Goal: Task Accomplishment & Management: Manage account settings

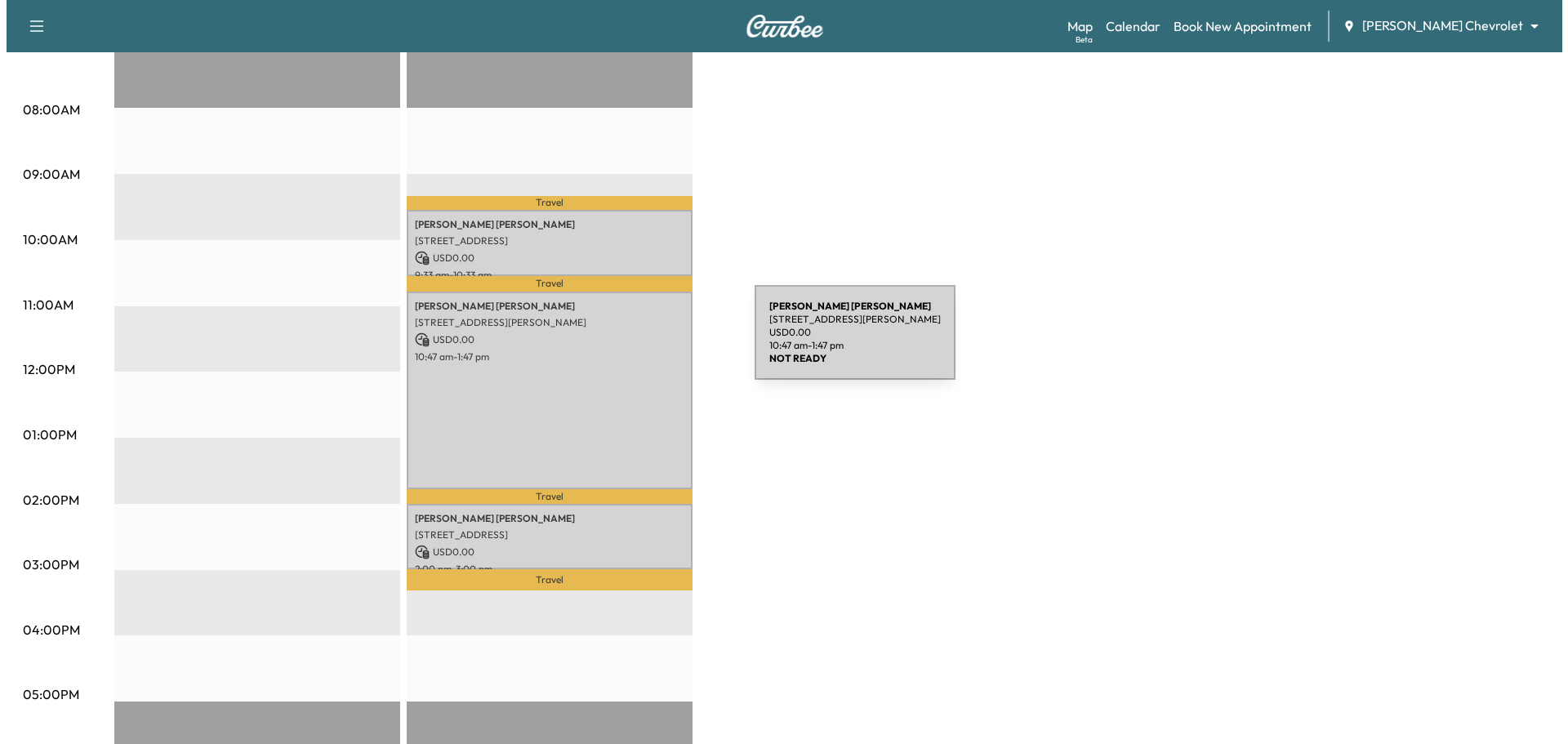
scroll to position [409, 0]
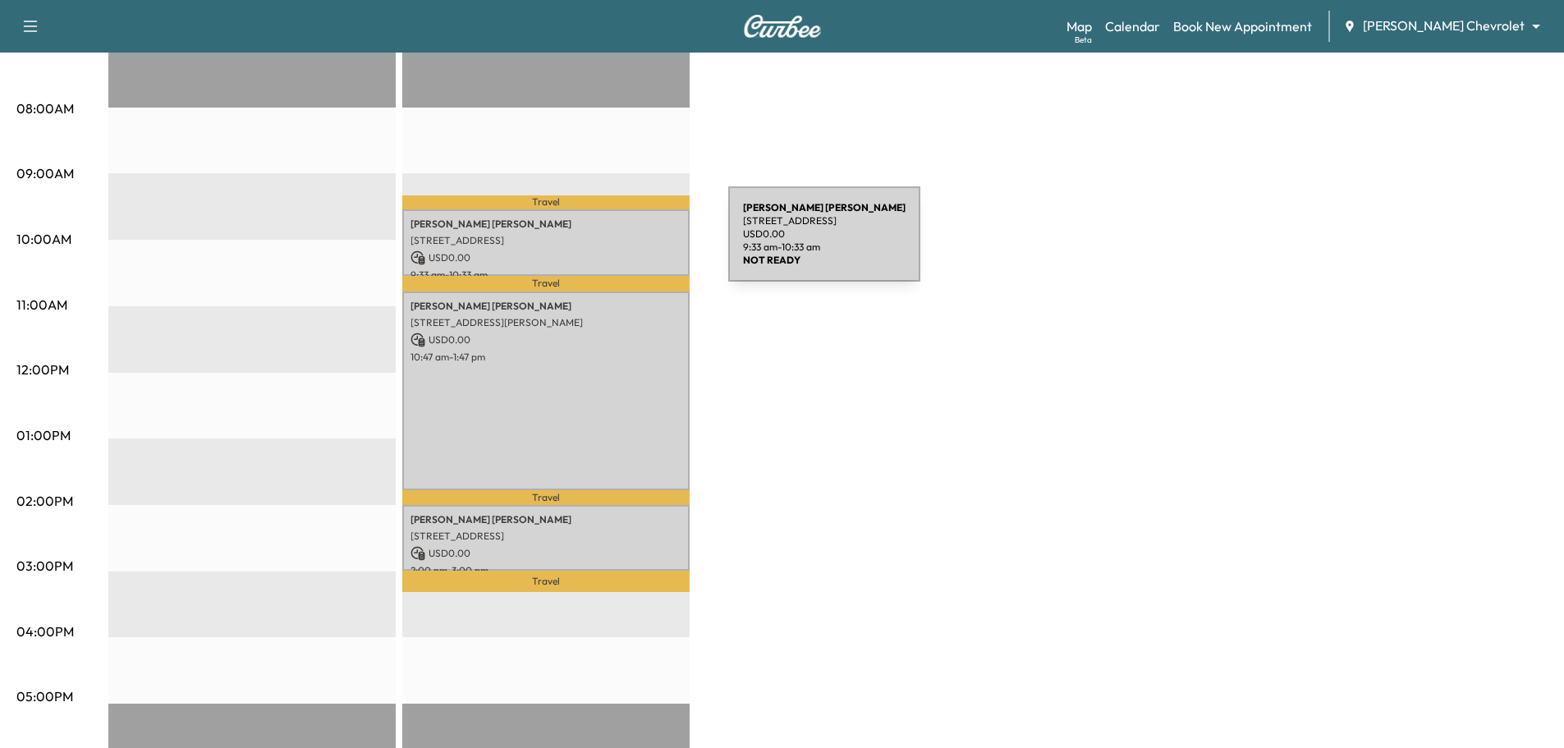
click at [605, 244] on p "[STREET_ADDRESS]" at bounding box center [546, 240] width 271 height 13
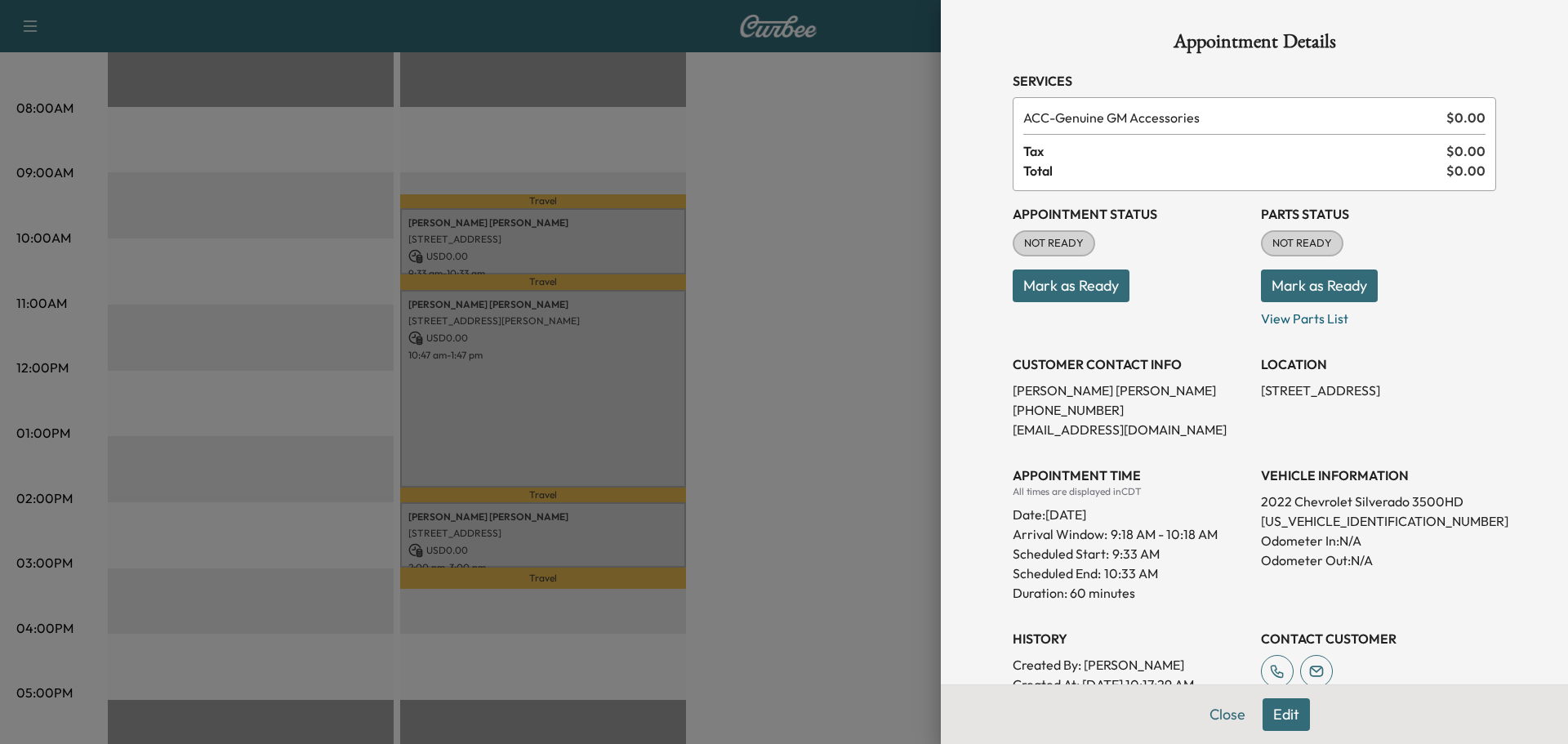
scroll to position [0, 0]
drag, startPoint x: 1208, startPoint y: 714, endPoint x: 578, endPoint y: 560, distance: 648.5
click at [578, 560] on div "Appointment Details Services ACC - Genuine GM Accessories $ 0.00 Tax $ 0.00 Tot…" at bounding box center [784, 372] width 1568 height 744
click at [1217, 716] on button "Close" at bounding box center [1227, 714] width 57 height 33
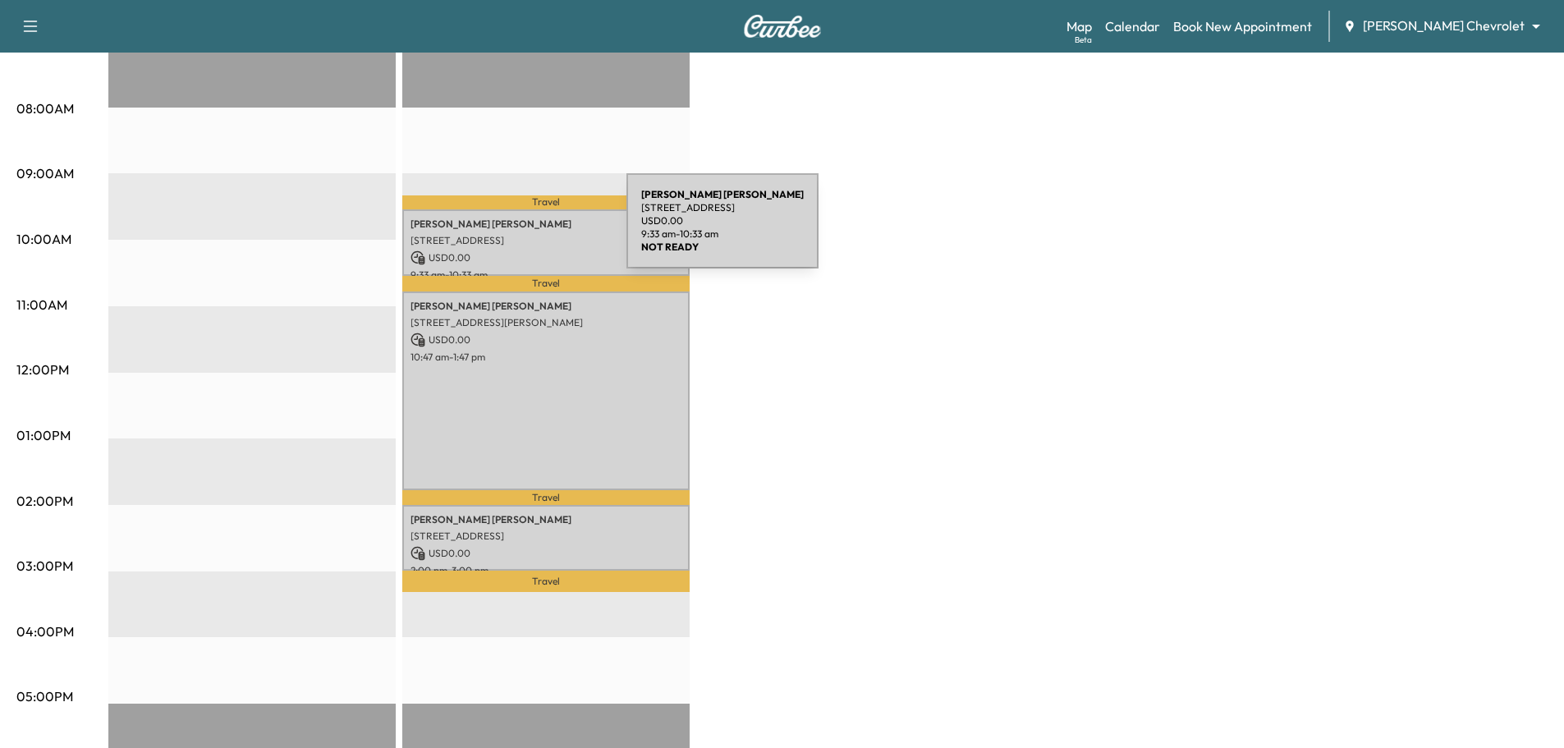
click at [503, 234] on p "[STREET_ADDRESS]" at bounding box center [546, 240] width 271 height 13
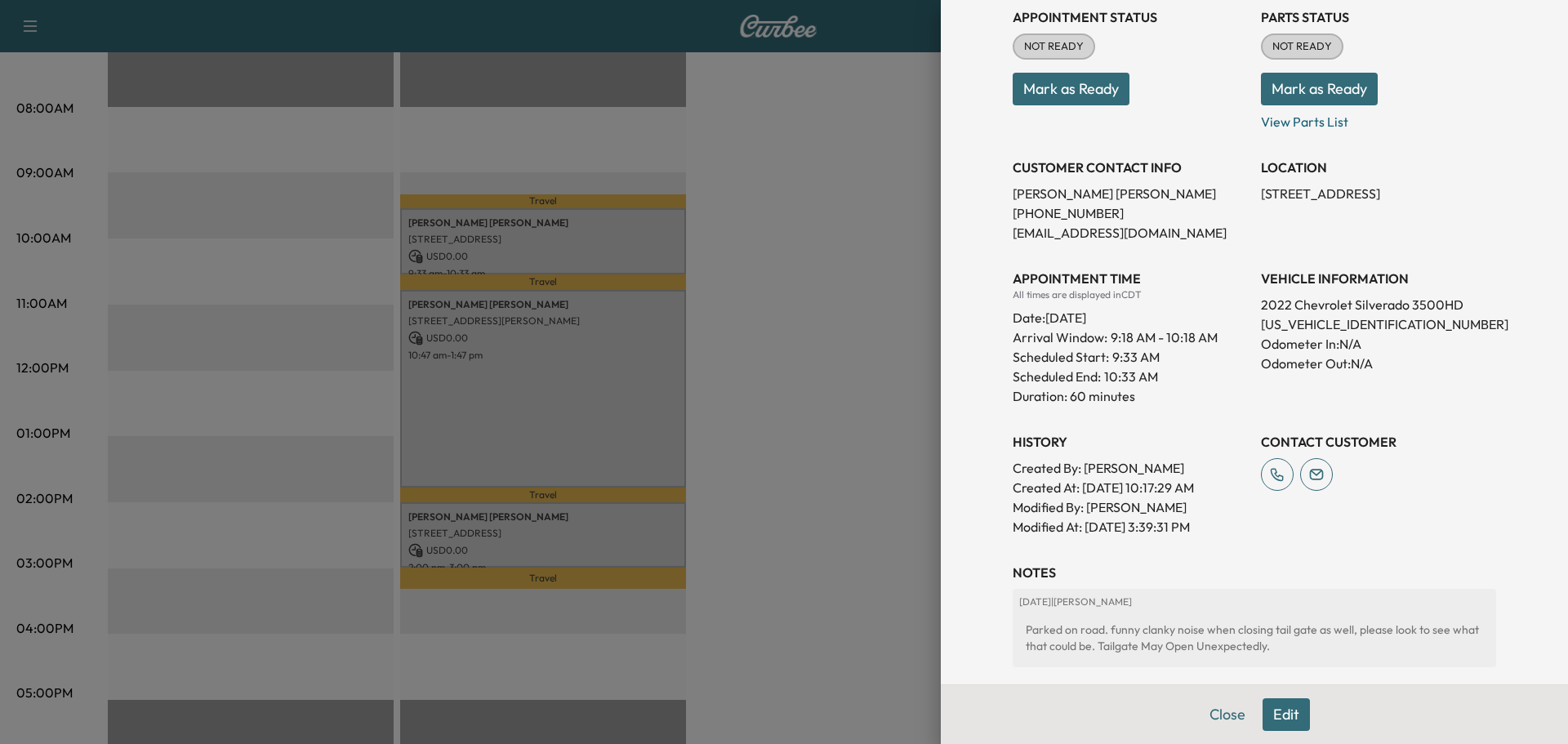
scroll to position [400, 0]
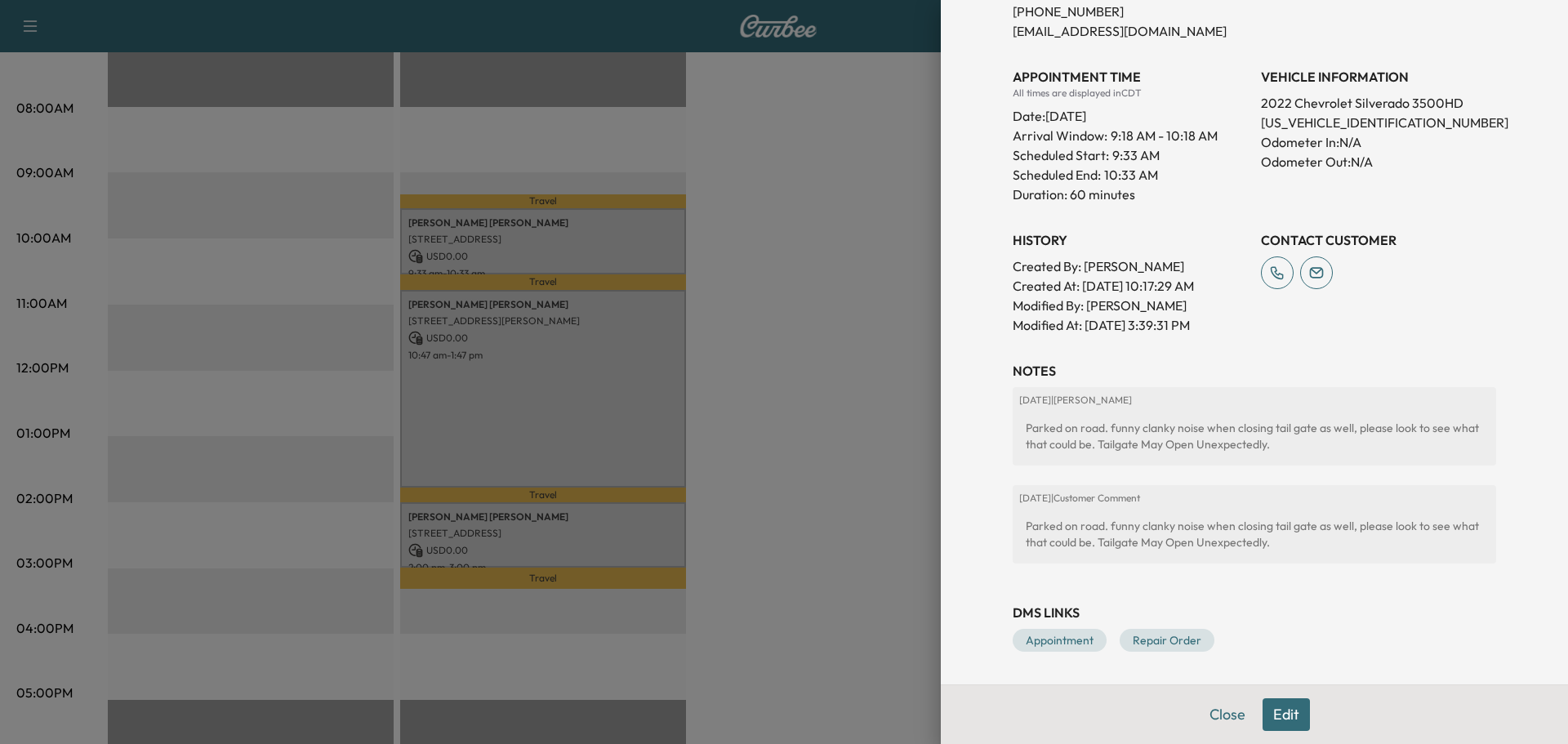
click at [832, 391] on div at bounding box center [784, 372] width 1568 height 744
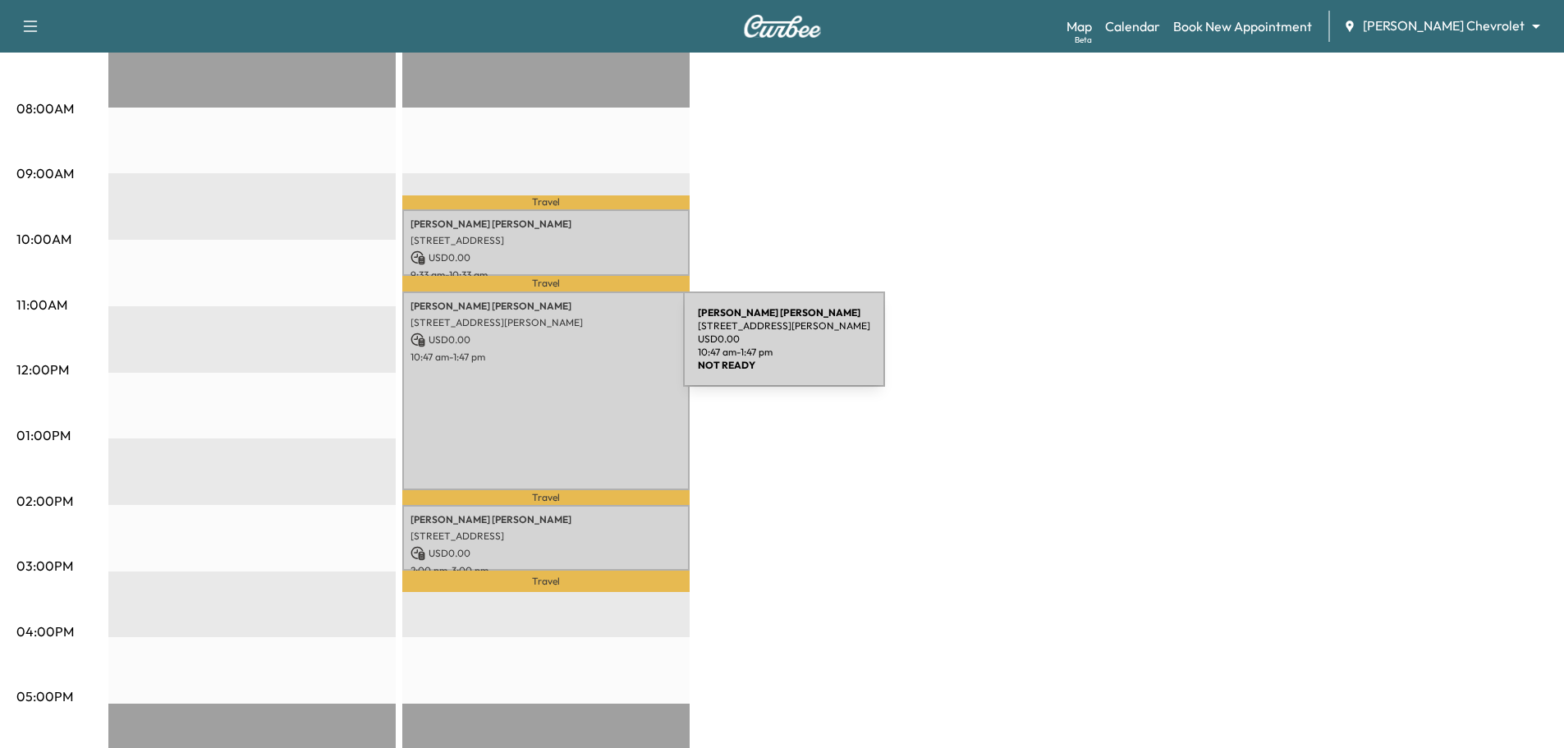
click at [560, 351] on p "10:47 am - 1:47 pm" at bounding box center [546, 357] width 271 height 13
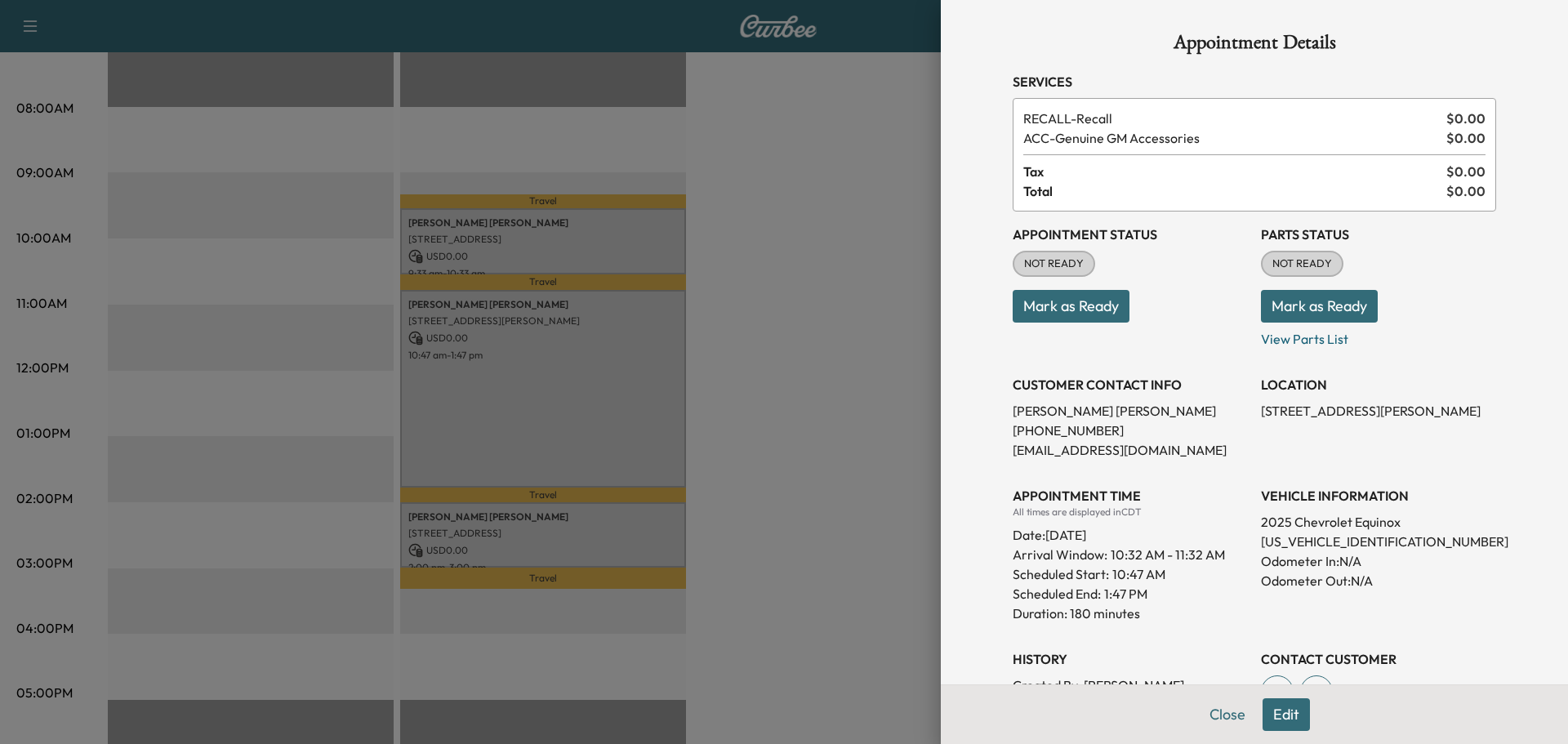
drag, startPoint x: 792, startPoint y: 346, endPoint x: 564, endPoint y: 633, distance: 366.5
click at [793, 346] on div at bounding box center [784, 372] width 1568 height 744
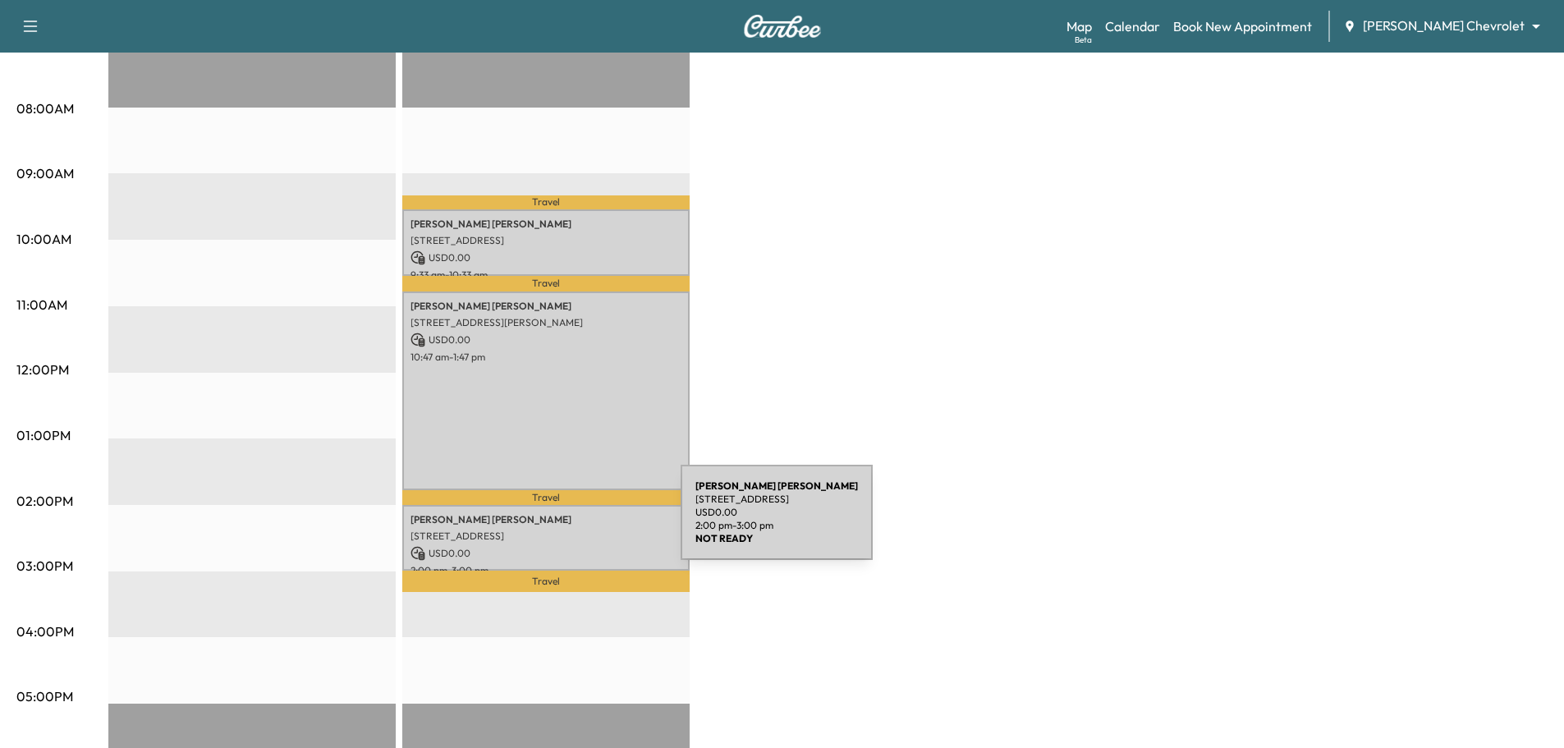
click at [556, 530] on p "[STREET_ADDRESS]" at bounding box center [546, 536] width 271 height 13
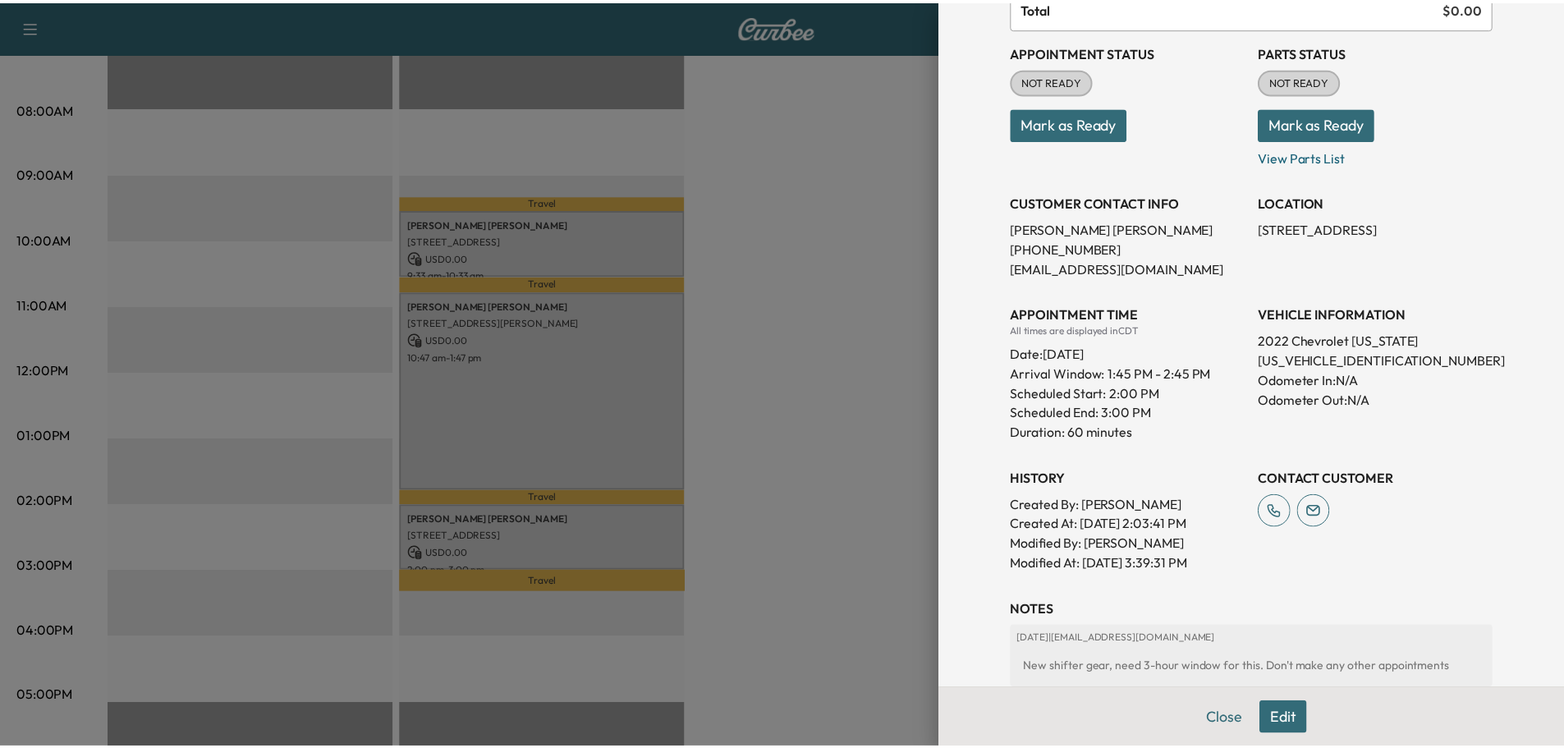
scroll to position [287, 0]
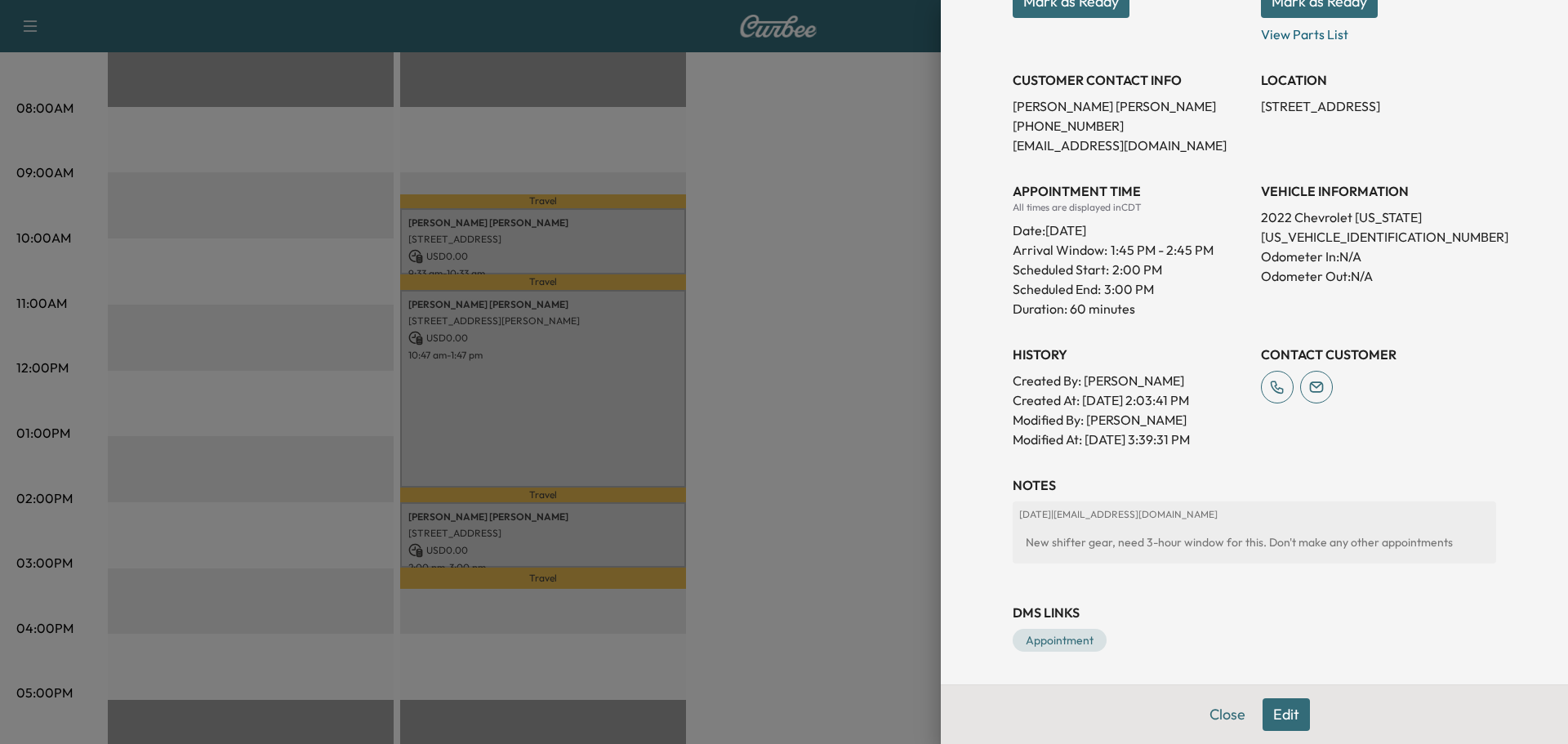
click at [767, 250] on div at bounding box center [784, 372] width 1568 height 744
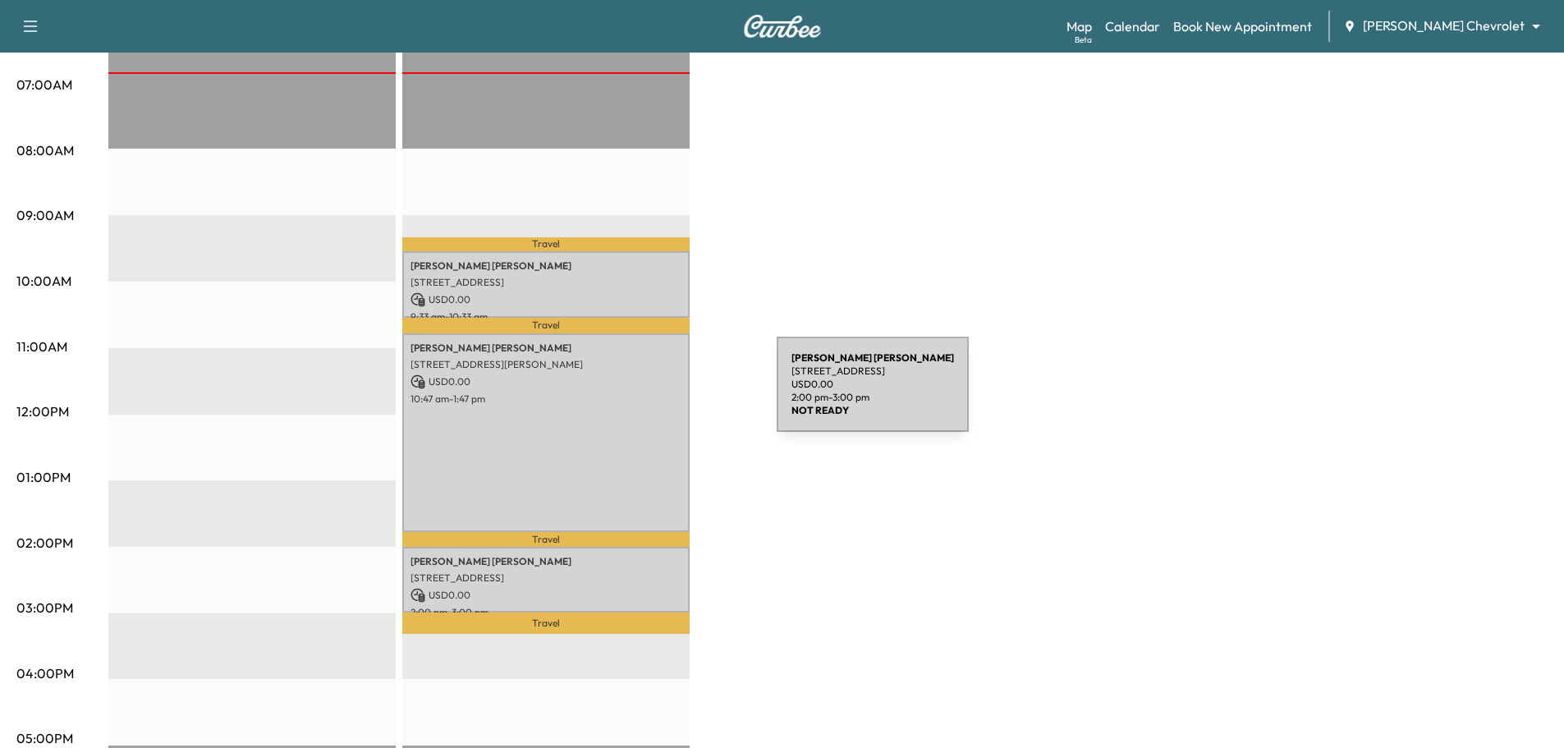
scroll to position [164, 0]
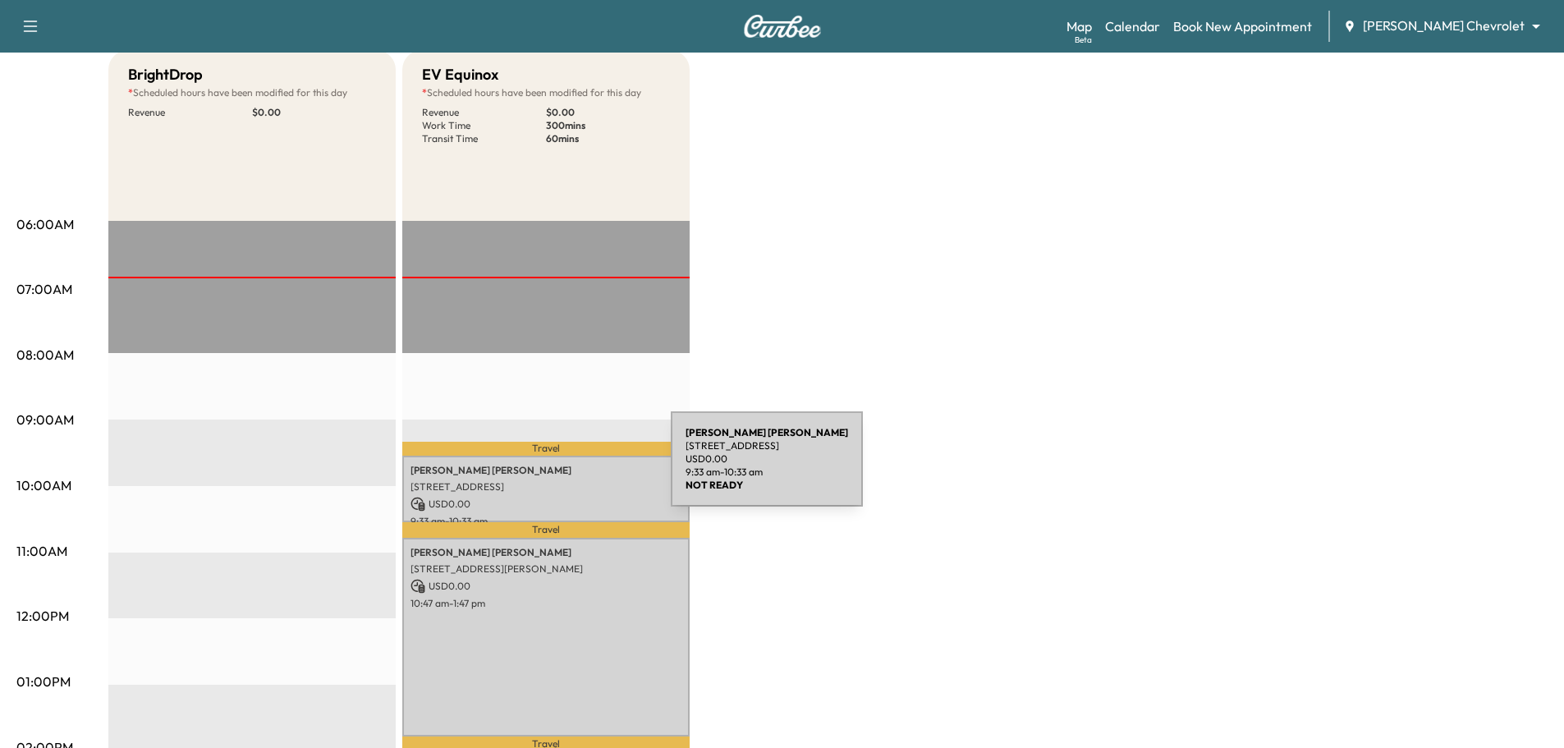
click at [549, 468] on p "[PERSON_NAME]" at bounding box center [546, 470] width 271 height 13
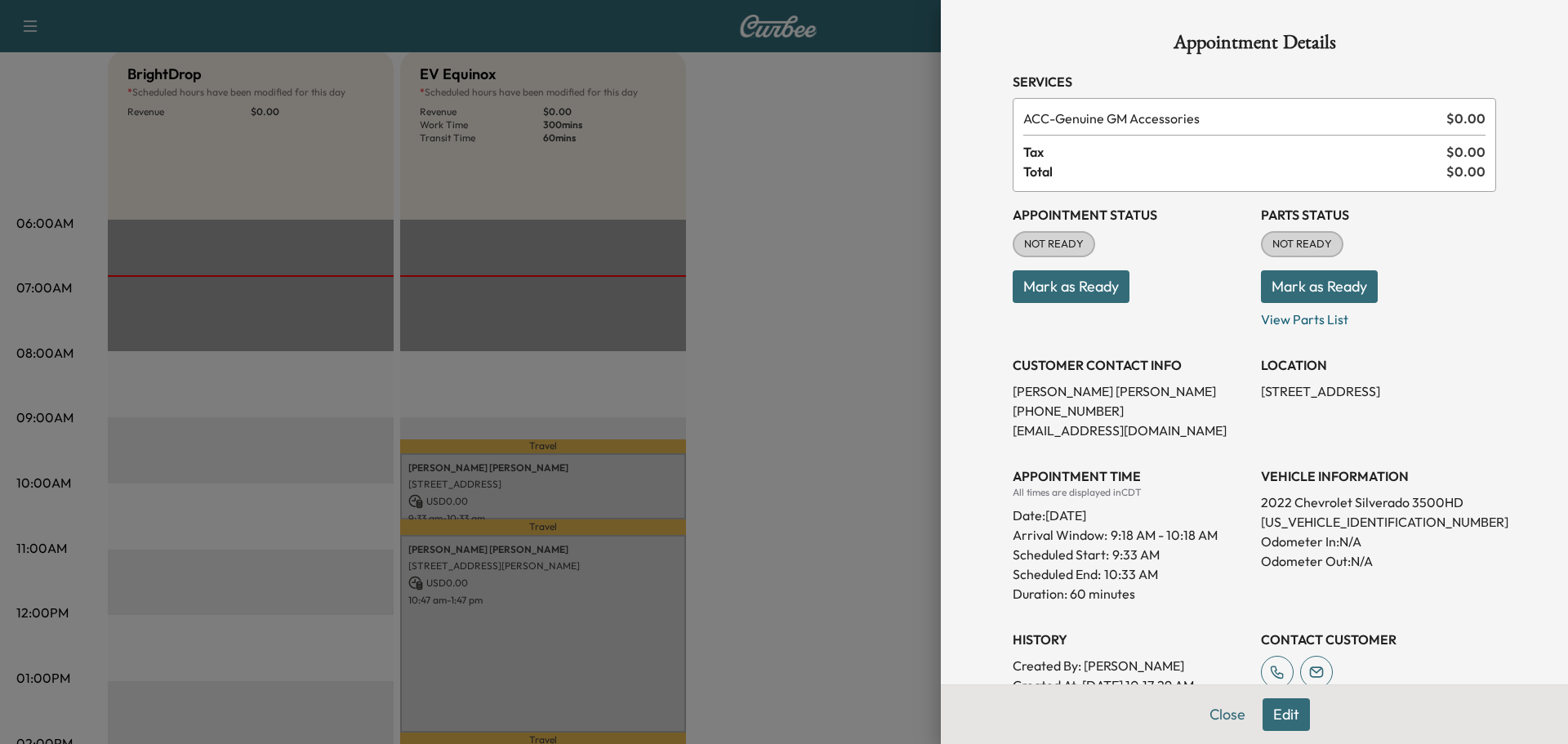
click at [784, 277] on div at bounding box center [784, 372] width 1568 height 744
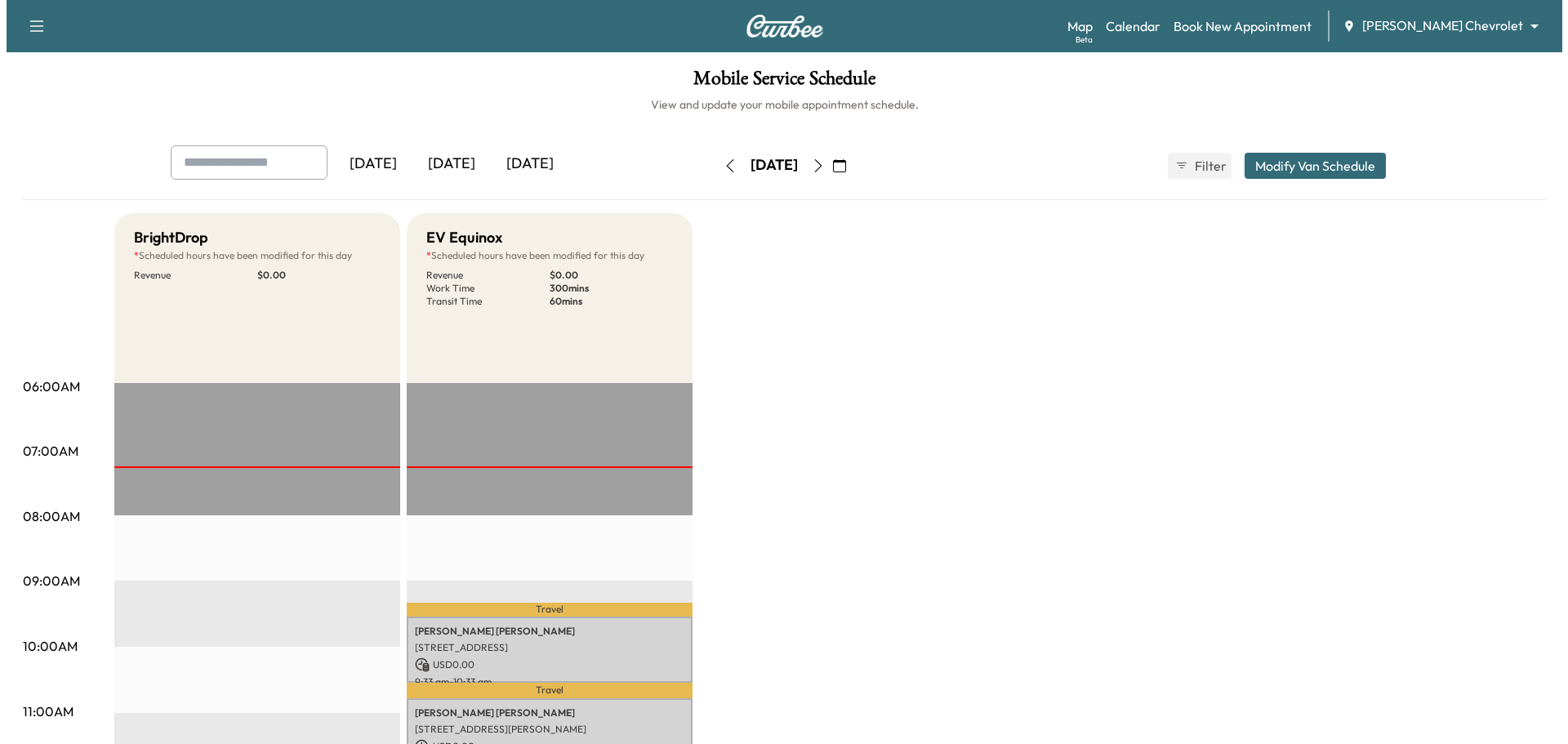
scroll to position [245, 0]
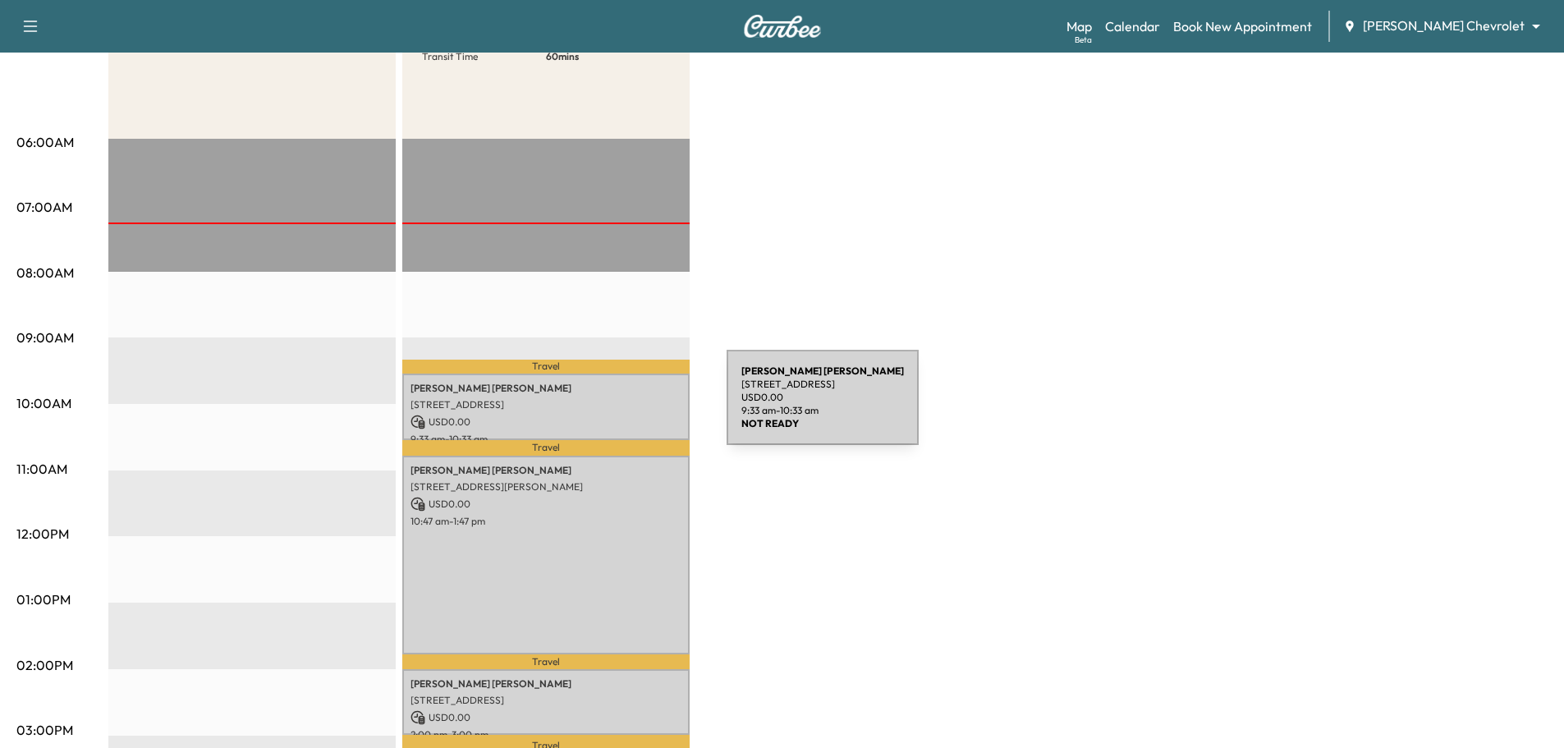
click at [594, 409] on div "[PERSON_NAME] [STREET_ADDRESS] USD 0.00 9:33 am - 10:33 am" at bounding box center [545, 407] width 287 height 67
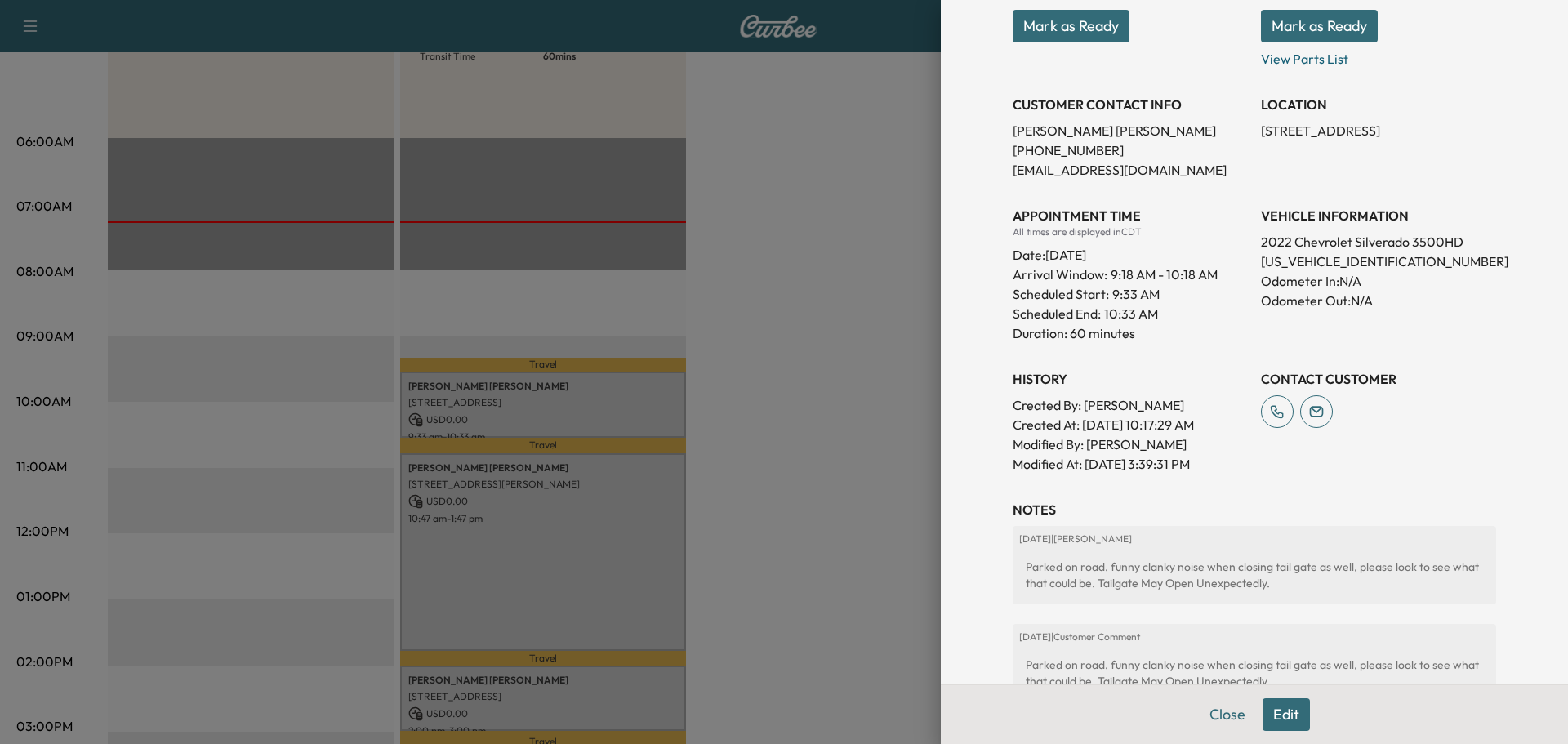
scroll to position [400, 0]
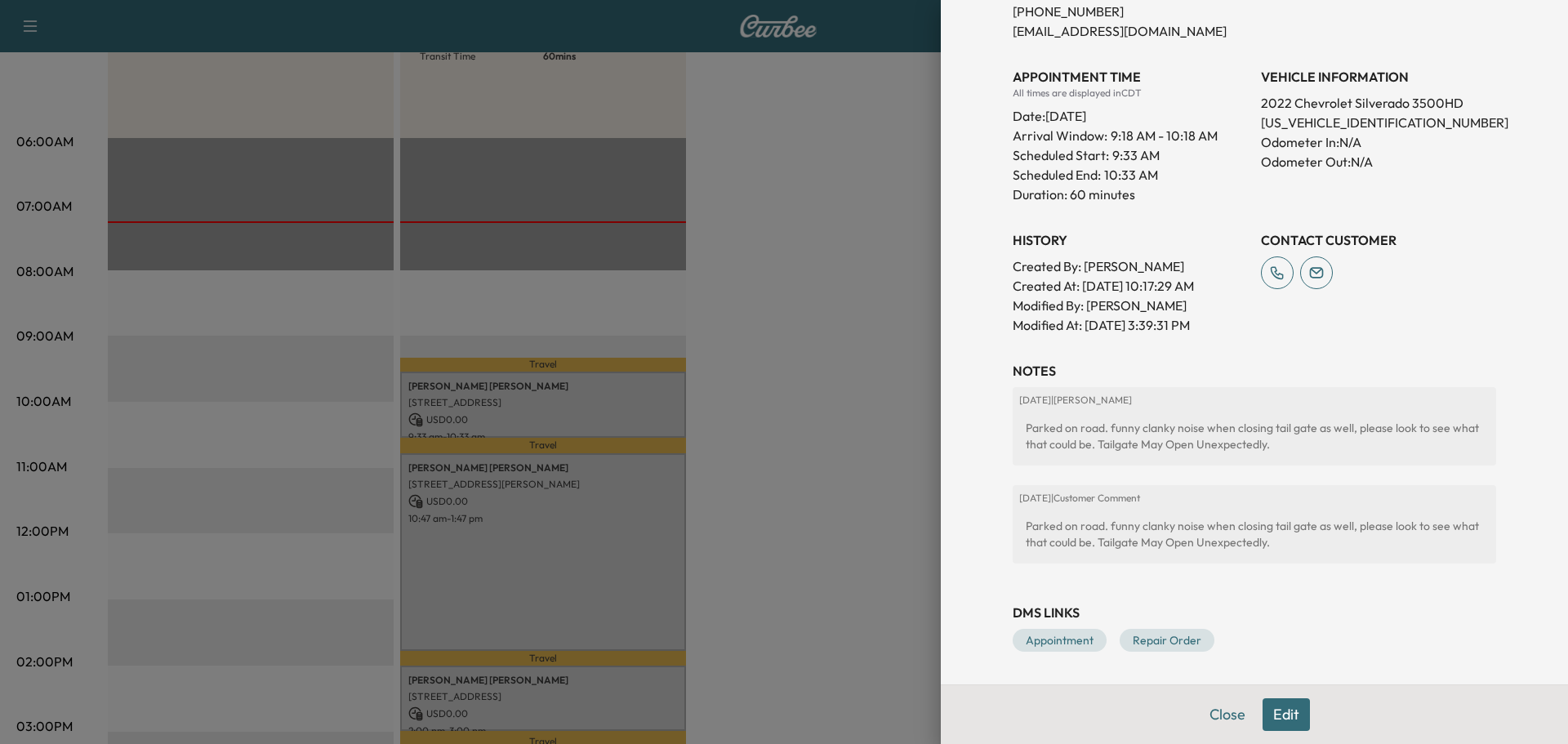
click at [708, 398] on div at bounding box center [784, 372] width 1568 height 744
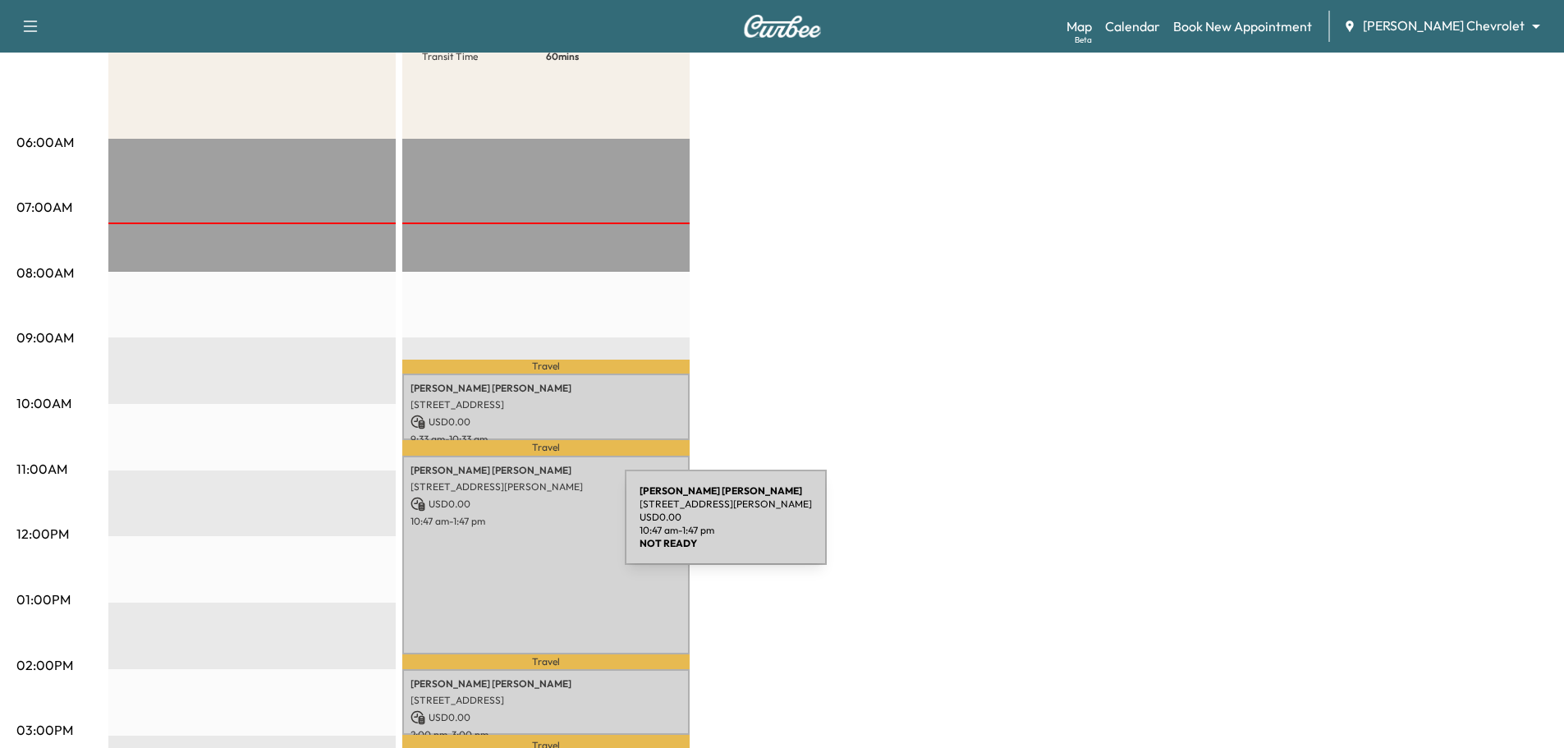
click at [502, 527] on div "[PERSON_NAME] [STREET_ADDRESS] USD 0.00 10:47 am - 1:47 pm" at bounding box center [545, 555] width 287 height 199
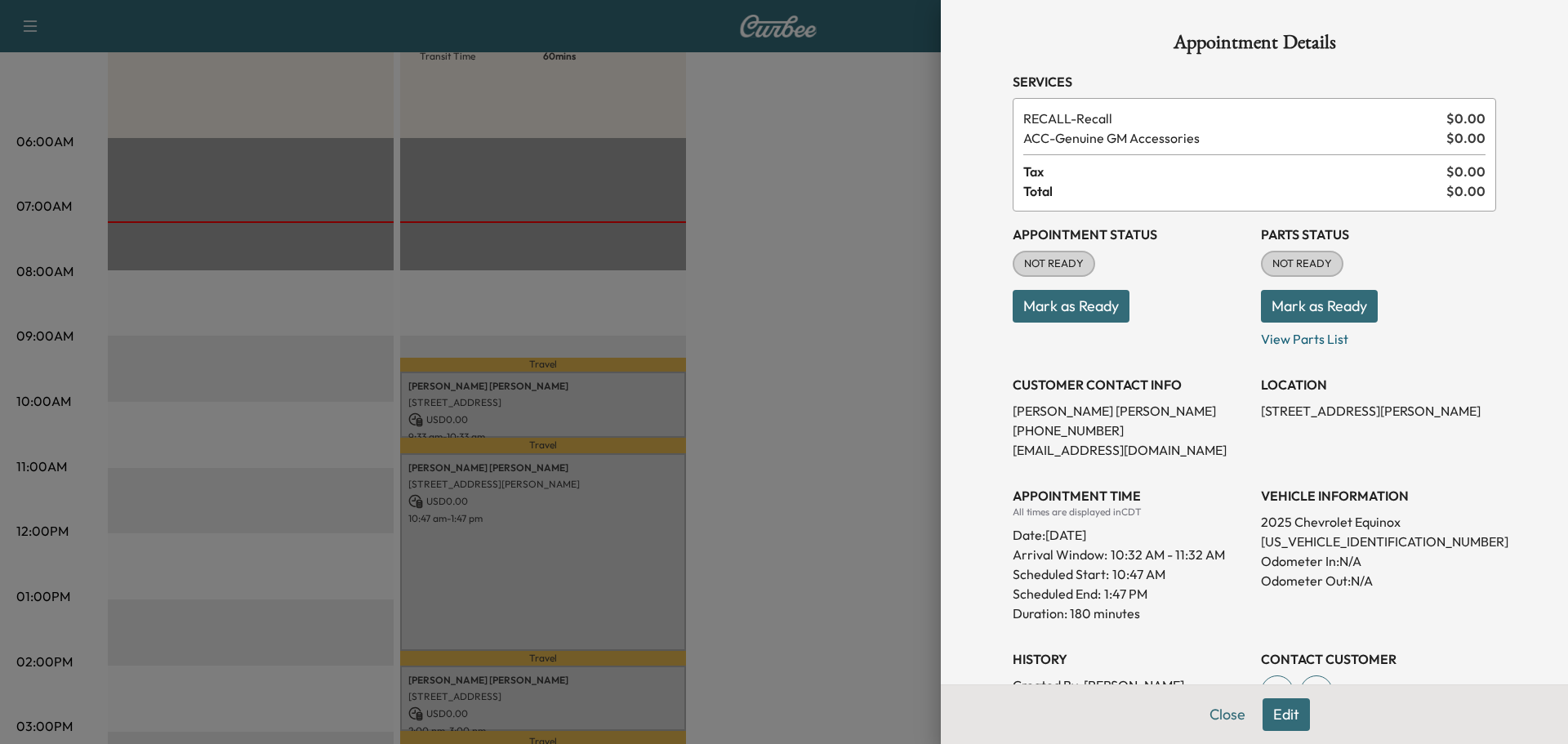
drag, startPoint x: 916, startPoint y: 383, endPoint x: 724, endPoint y: 371, distance: 192.4
click at [911, 383] on div at bounding box center [784, 372] width 1568 height 744
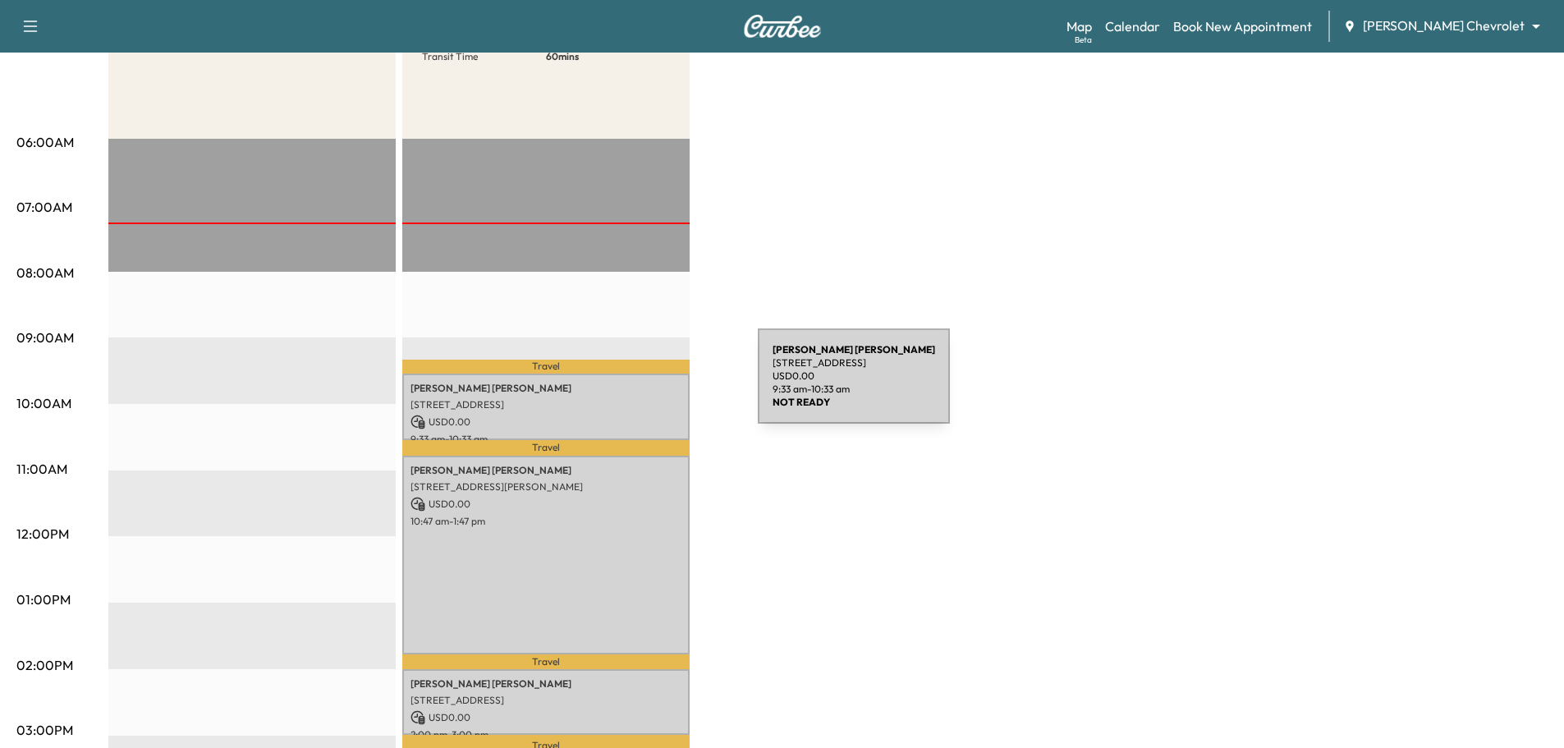
click at [634, 386] on p "[PERSON_NAME]" at bounding box center [546, 388] width 271 height 13
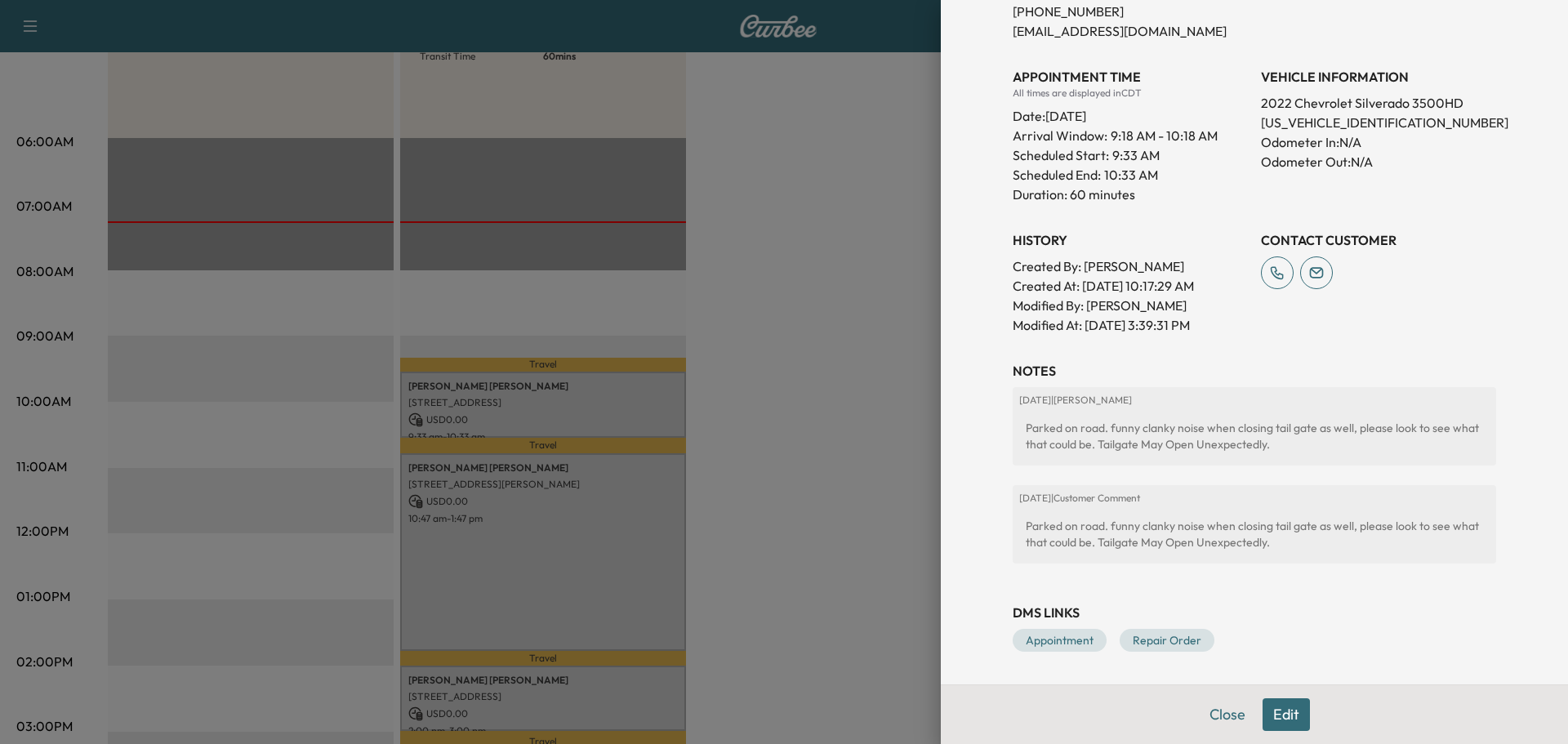
click at [771, 428] on div at bounding box center [784, 372] width 1568 height 744
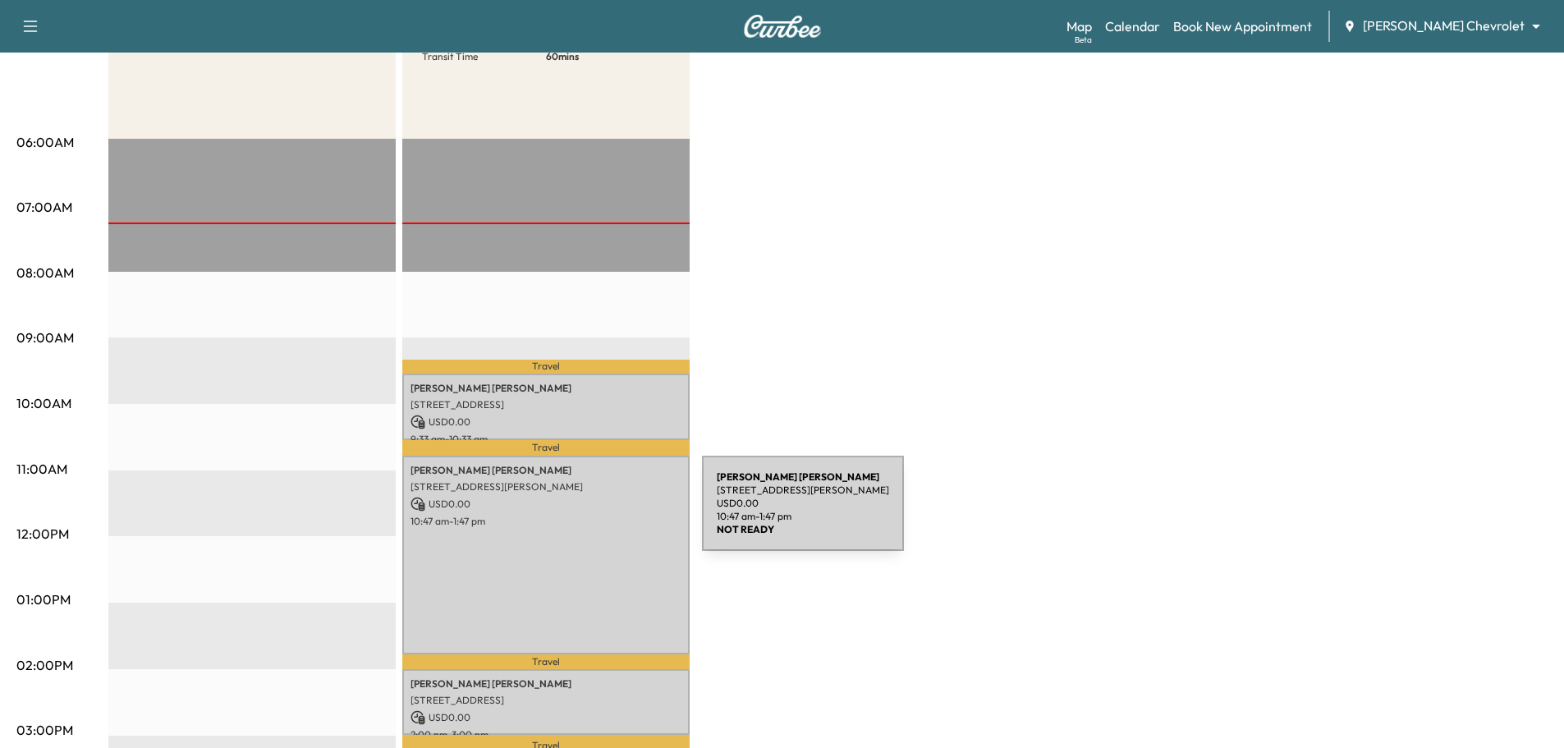
click at [579, 515] on p "10:47 am - 1:47 pm" at bounding box center [546, 521] width 271 height 13
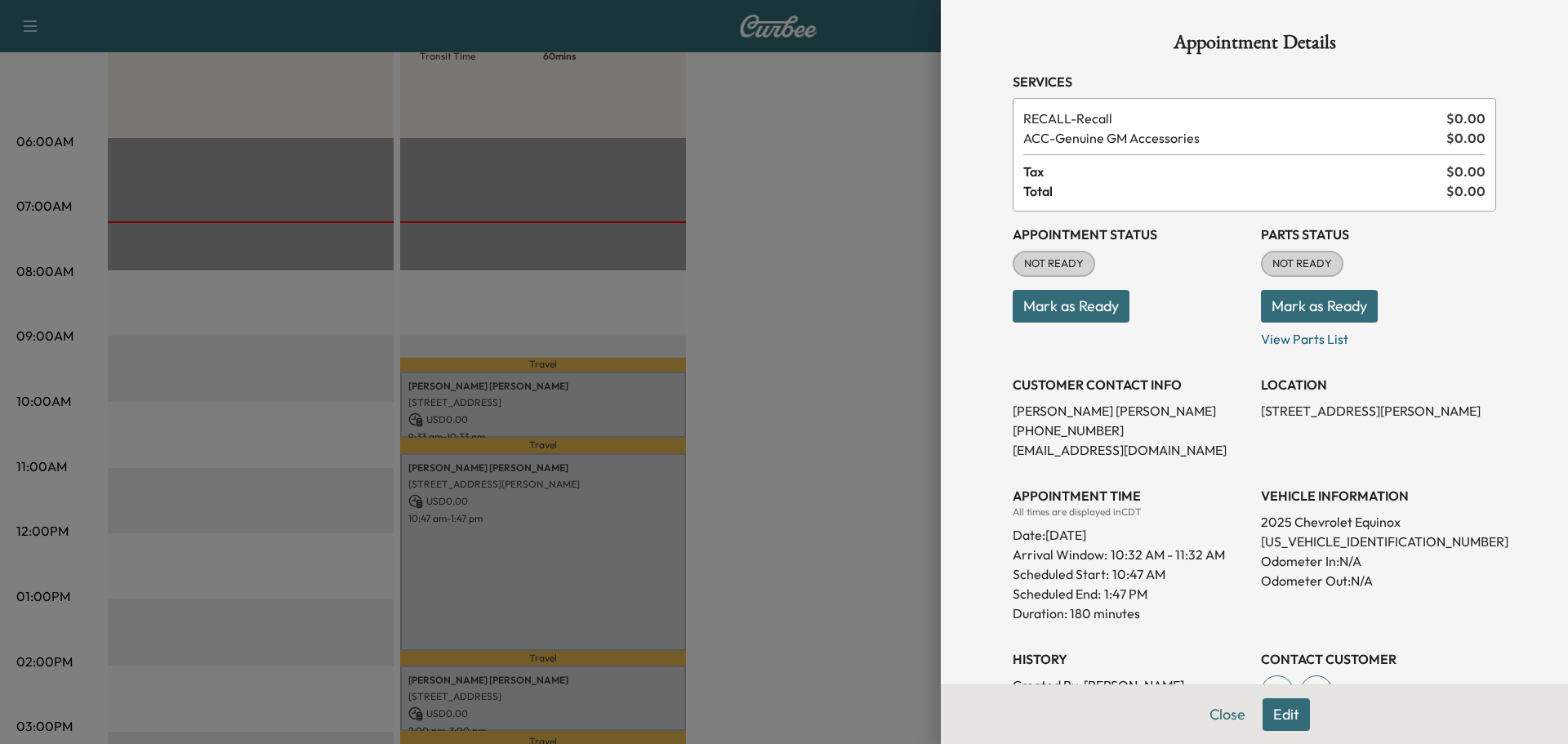
click at [809, 414] on div at bounding box center [784, 372] width 1568 height 744
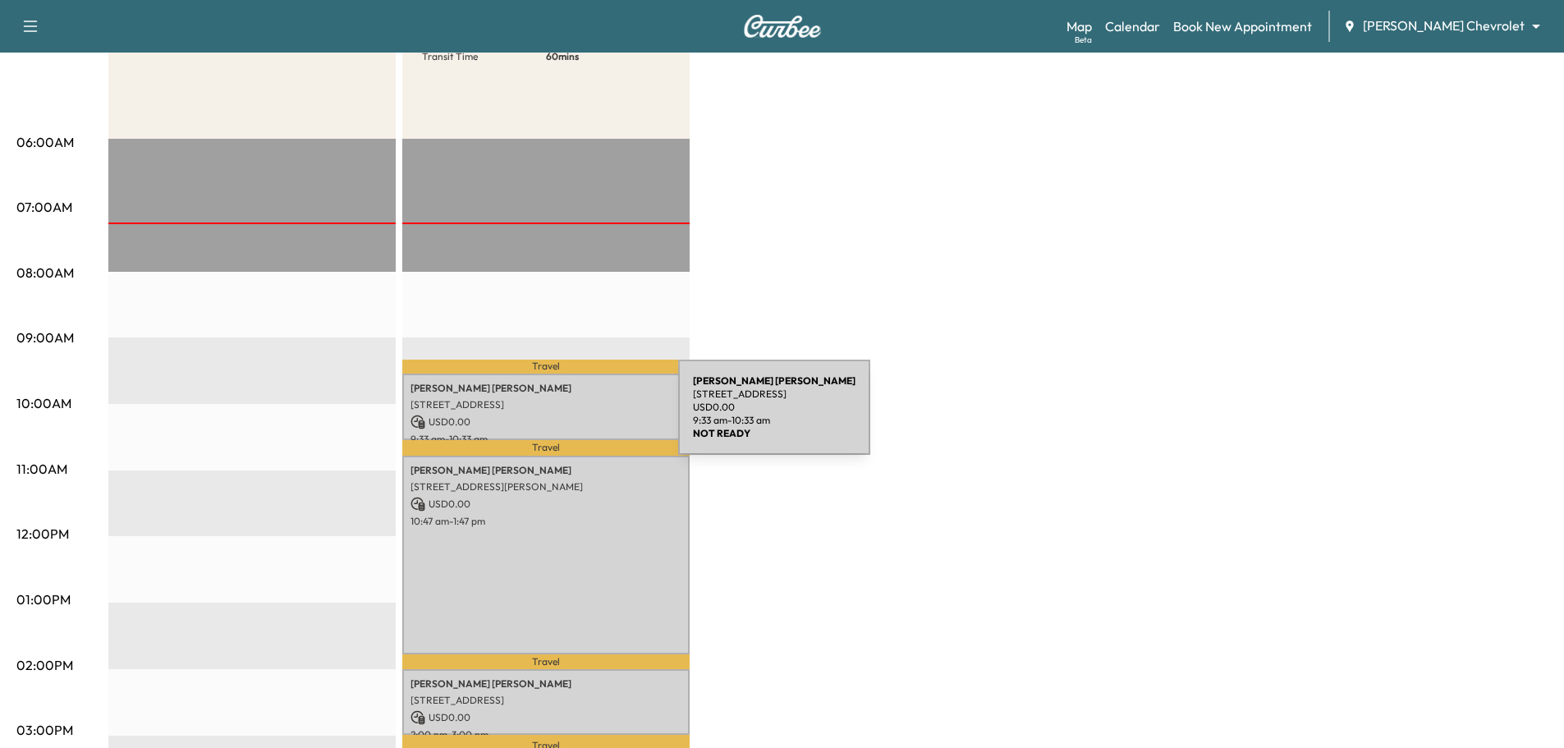
click at [555, 417] on p "USD 0.00" at bounding box center [546, 422] width 271 height 15
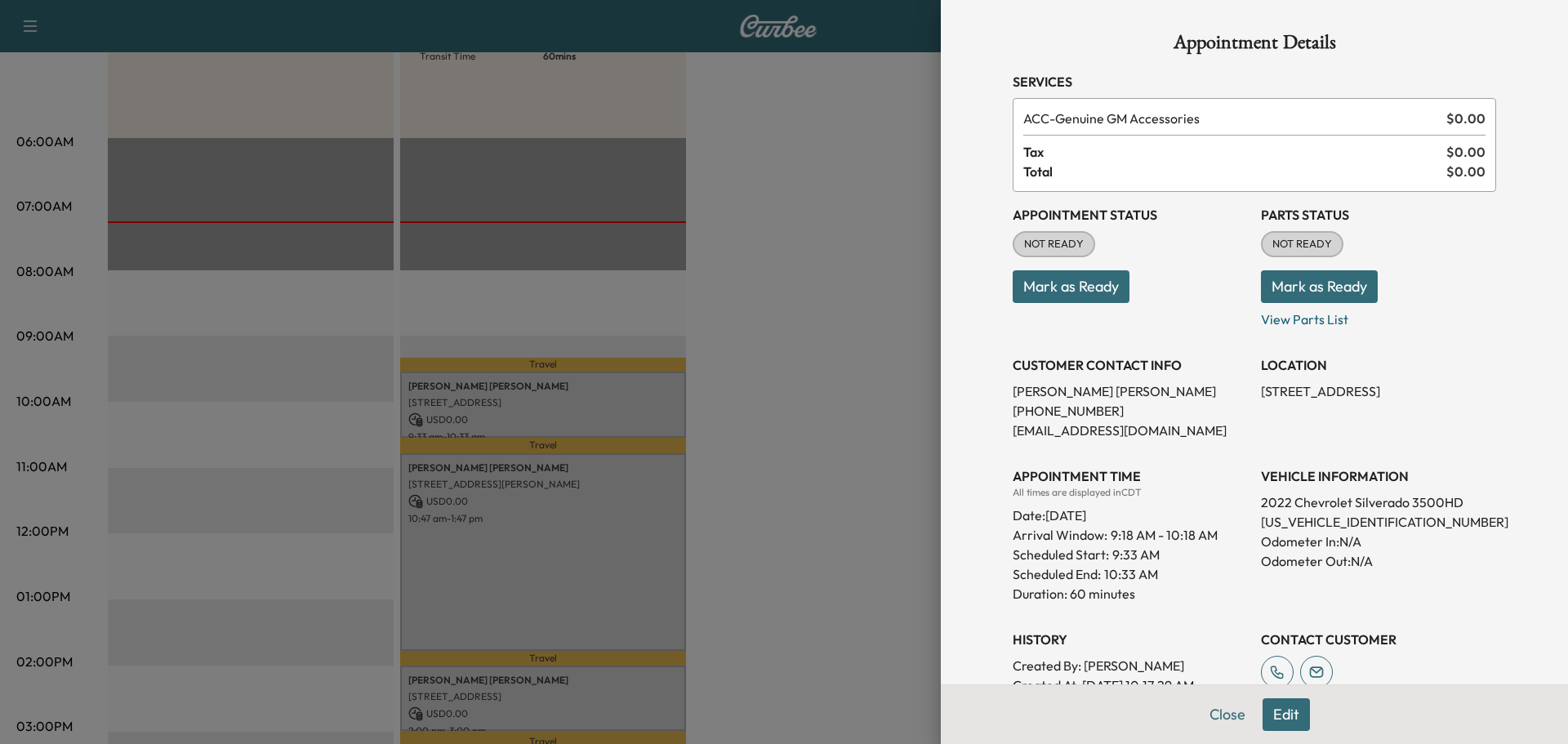
click at [829, 427] on div at bounding box center [784, 372] width 1568 height 744
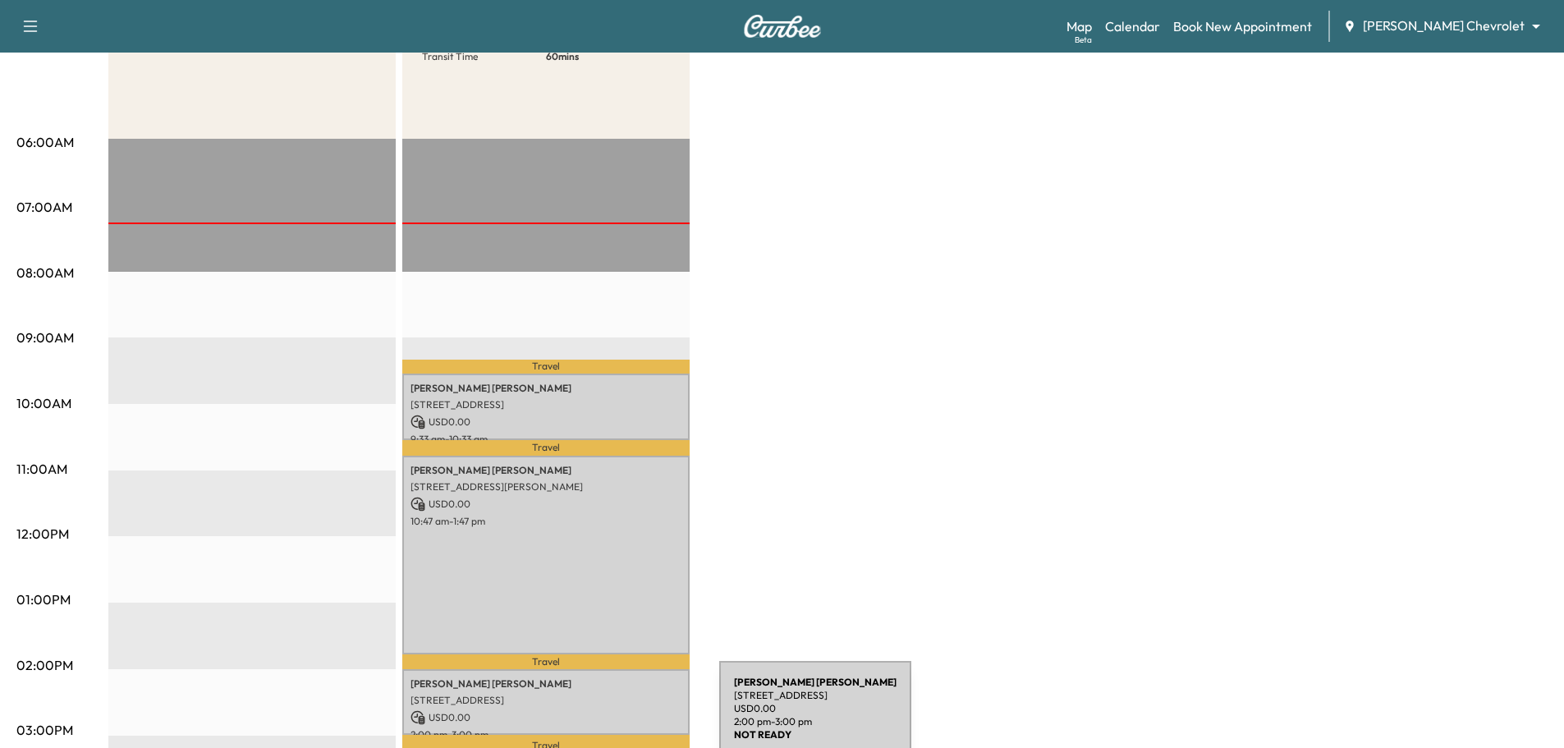
click at [594, 719] on div "[PERSON_NAME] [STREET_ADDRESS] USD 0.00 2:00 pm - 3:00 pm" at bounding box center [545, 702] width 287 height 67
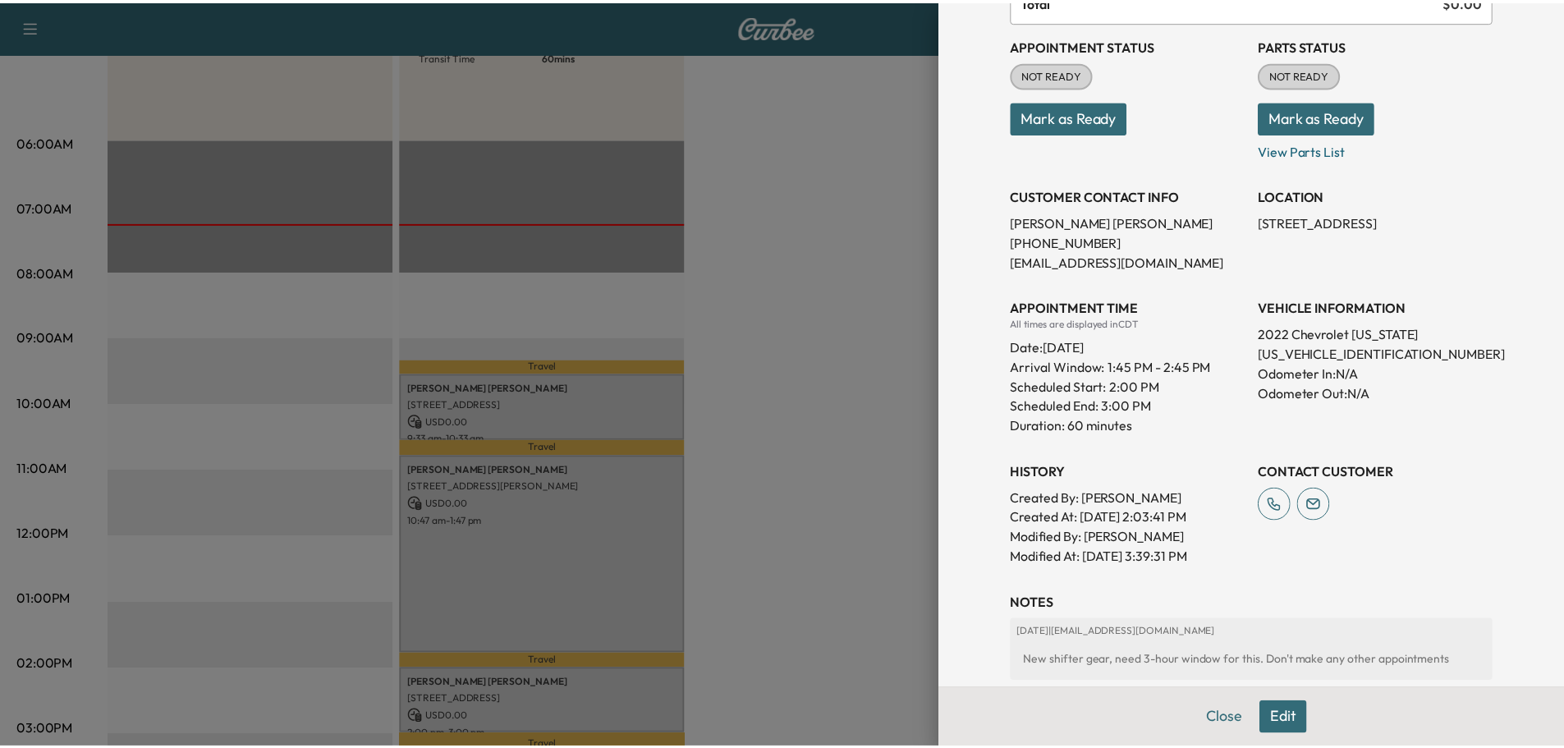
scroll to position [287, 0]
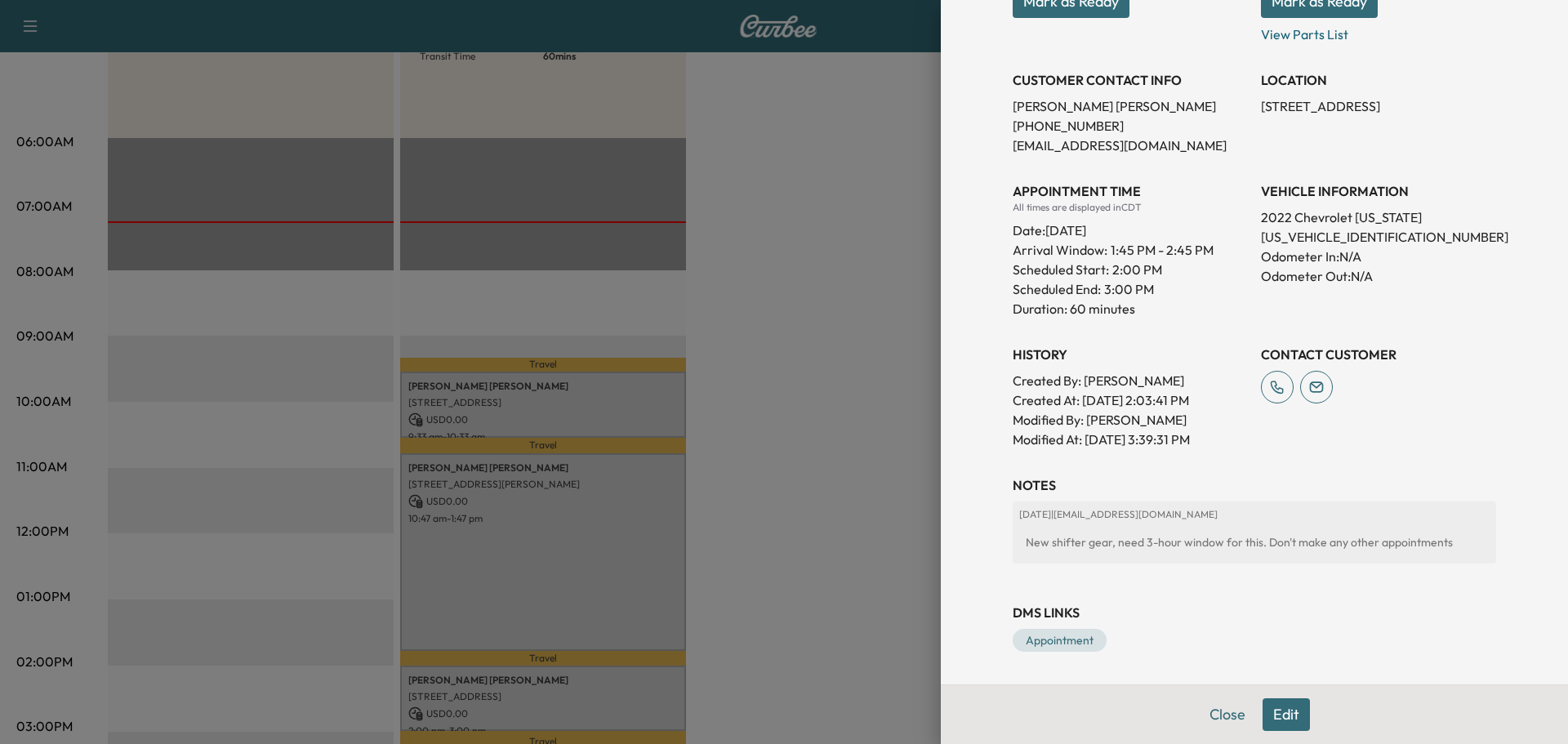
click at [861, 468] on div at bounding box center [784, 372] width 1568 height 744
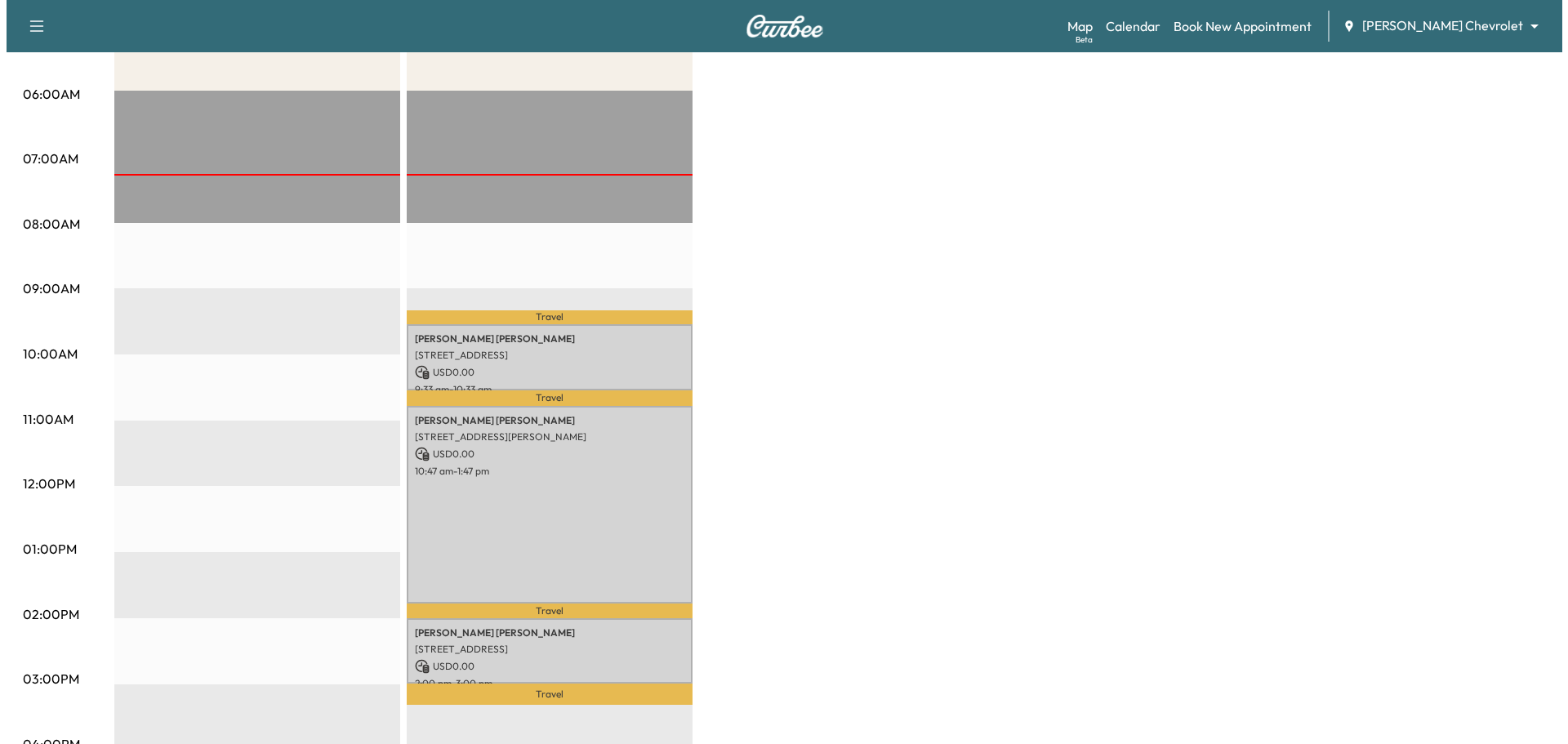
scroll to position [326, 0]
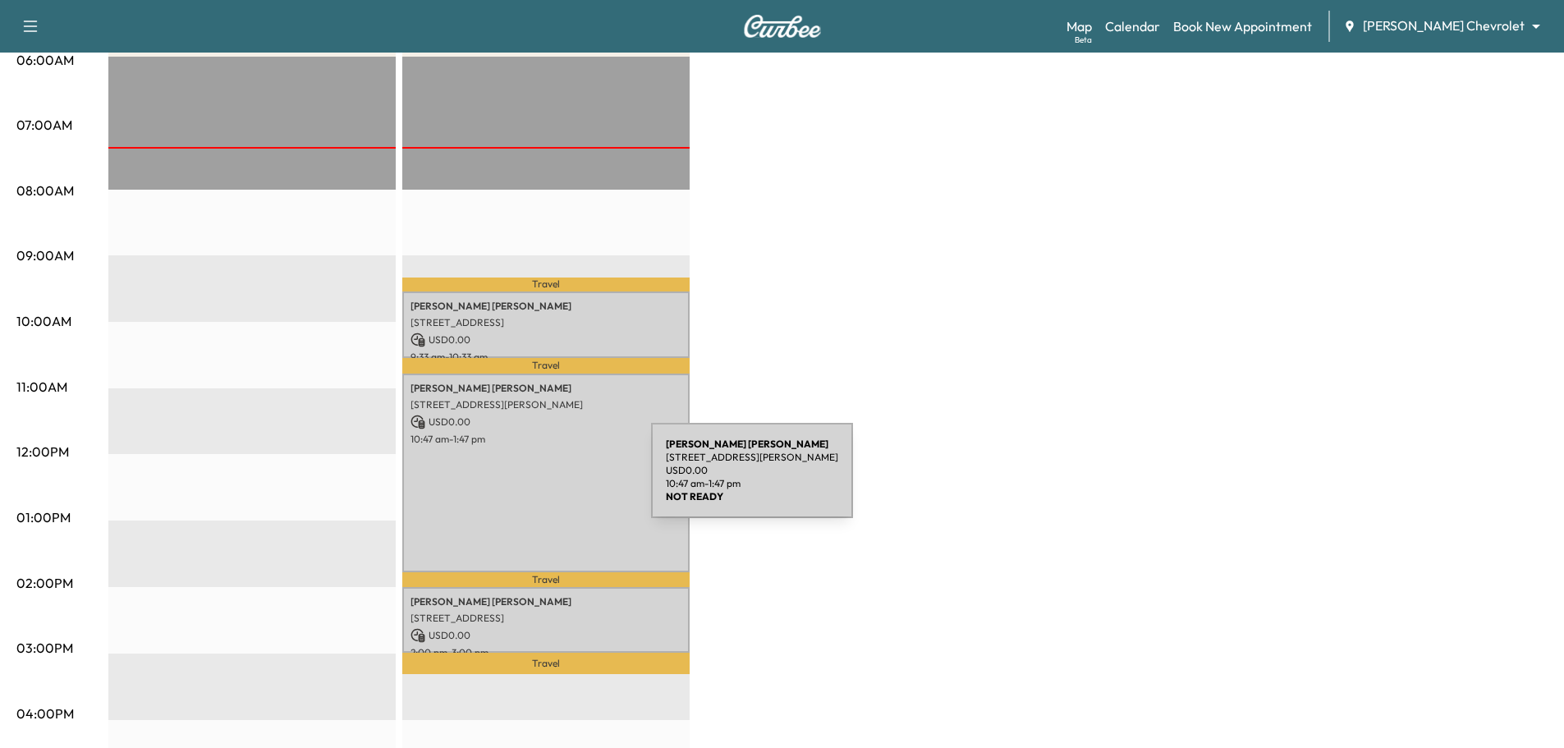
click at [528, 479] on div "[PERSON_NAME] [STREET_ADDRESS] USD 0.00 10:47 am - 1:47 pm" at bounding box center [545, 473] width 287 height 199
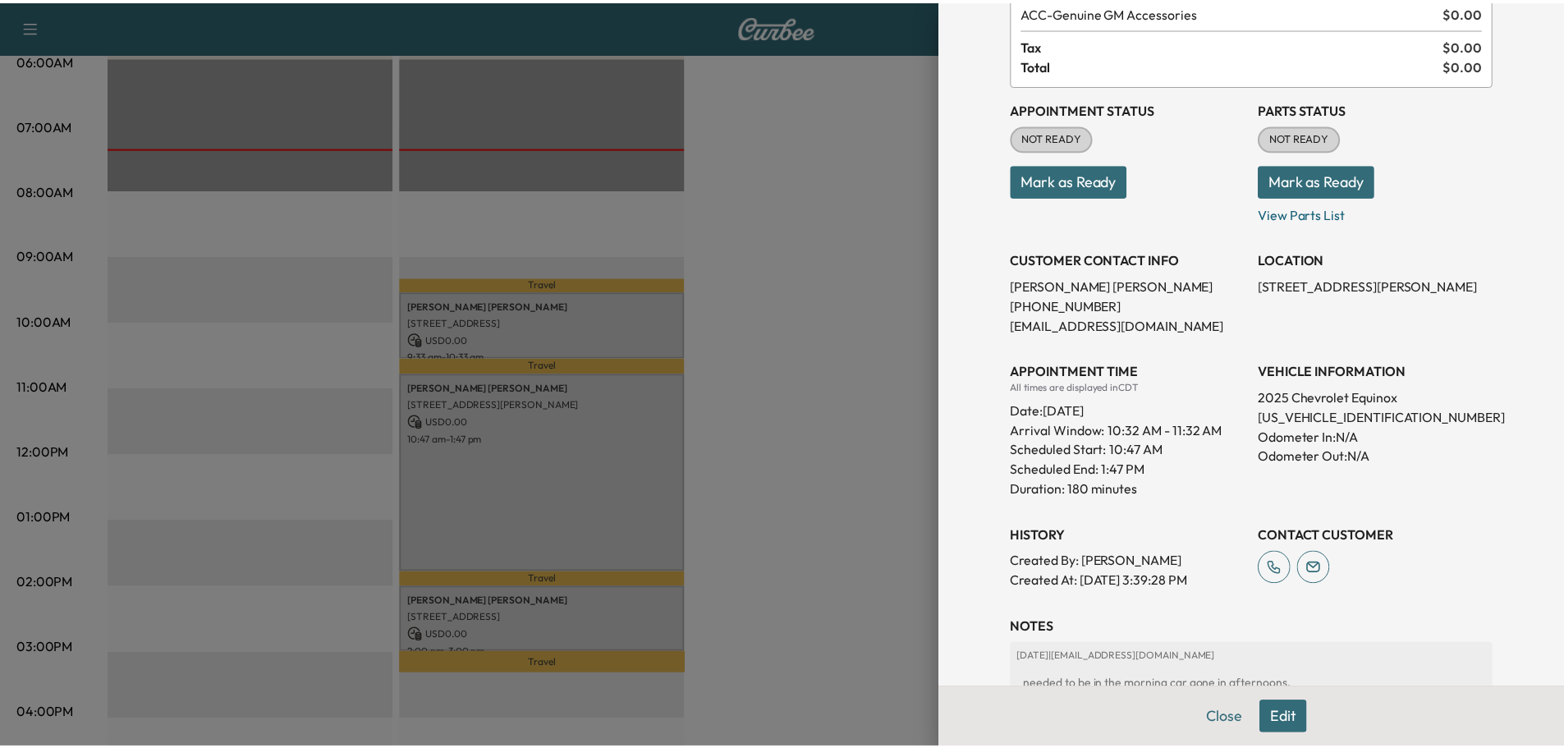
scroll to position [0, 0]
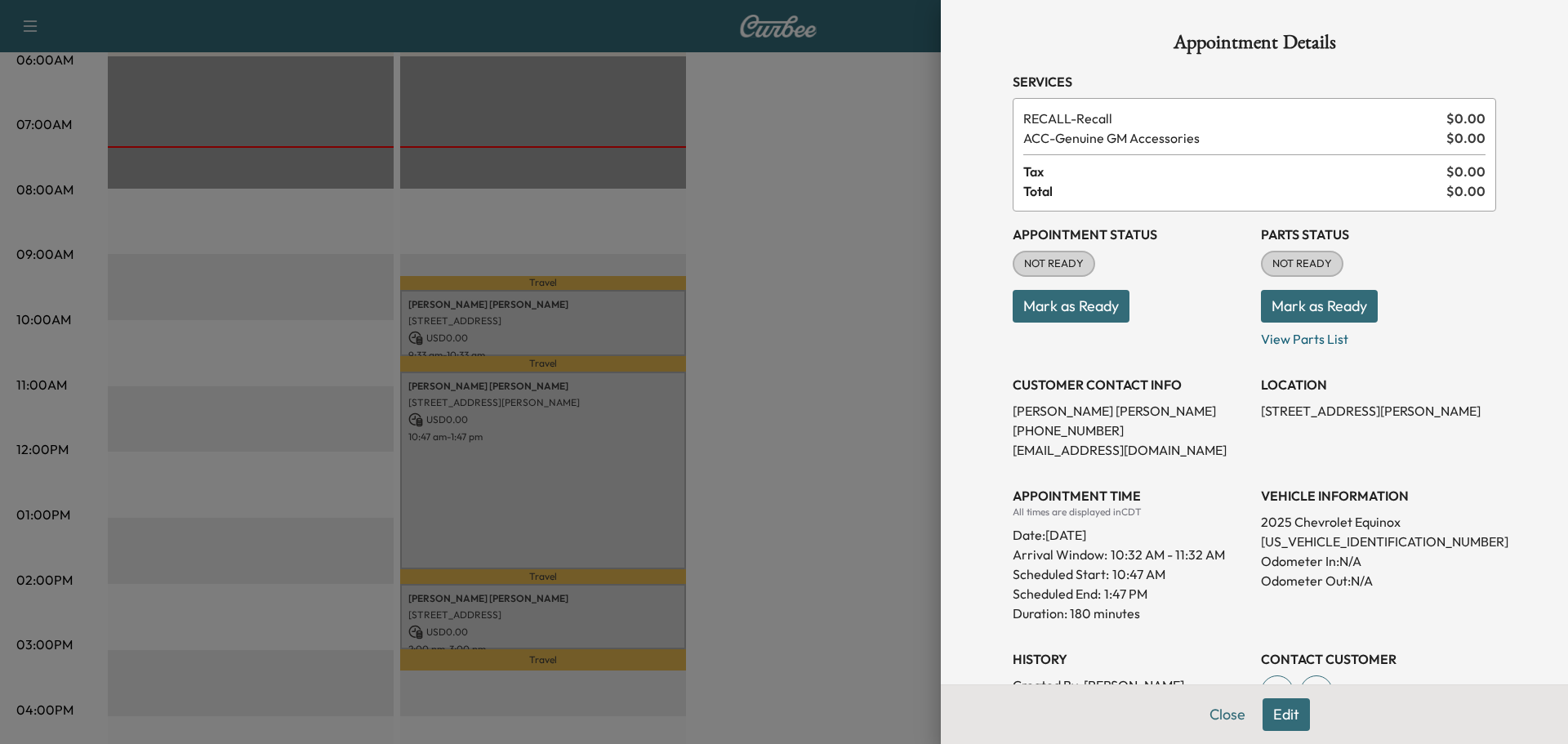
click at [1314, 546] on p "[US_VEHICLE_IDENTIFICATION_NUMBER]" at bounding box center [1378, 542] width 236 height 20
copy p "[US_VEHICLE_IDENTIFICATION_NUMBER]"
click at [812, 337] on div at bounding box center [784, 372] width 1568 height 744
